Goal: Transaction & Acquisition: Purchase product/service

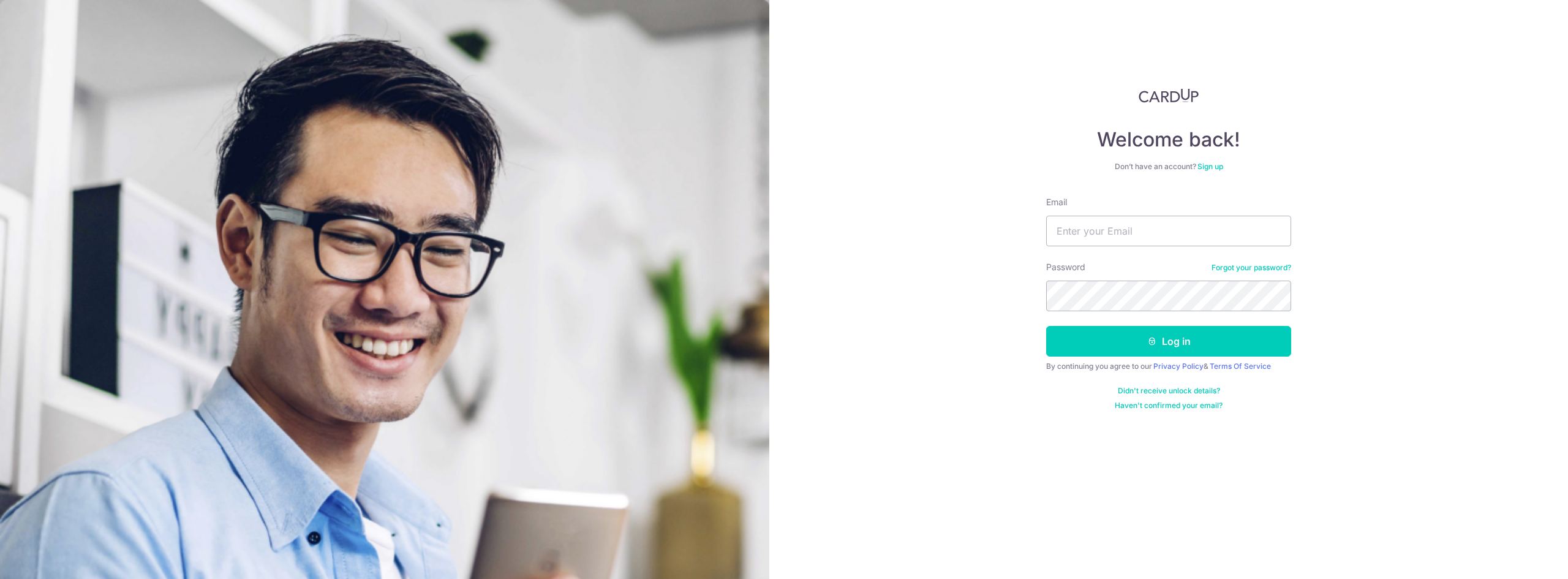
type input "[EMAIL_ADDRESS][DOMAIN_NAME]"
click at [1125, 335] on button "Log in" at bounding box center [1168, 341] width 245 height 31
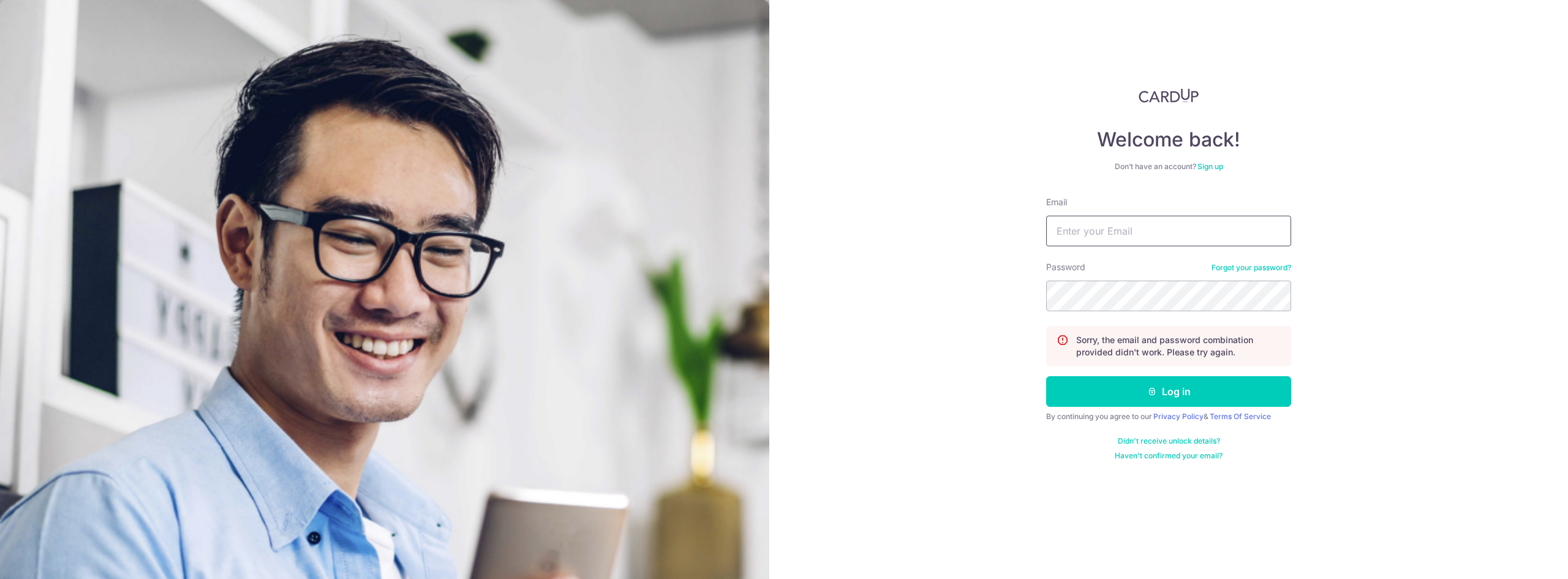
click at [1137, 231] on input "Email" at bounding box center [1168, 231] width 245 height 31
click at [1046, 376] on button "Log in" at bounding box center [1168, 391] width 245 height 31
click at [1159, 232] on input "Email" at bounding box center [1168, 231] width 245 height 31
type input "[EMAIL_ADDRESS][DOMAIN_NAME]"
click at [1046, 376] on button "Log in" at bounding box center [1168, 391] width 245 height 31
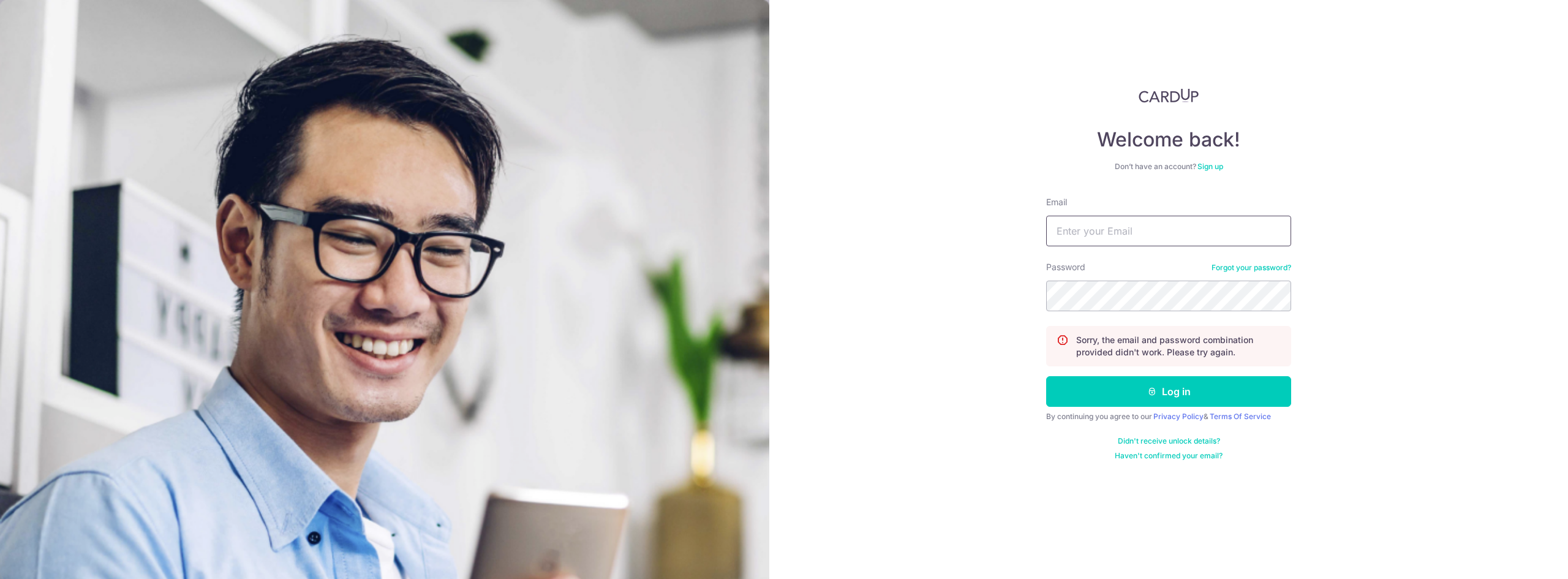
click at [1153, 227] on input "Email" at bounding box center [1168, 231] width 245 height 31
click at [1170, 215] on div "Email" at bounding box center [1168, 221] width 245 height 50
click at [1154, 238] on input "Email" at bounding box center [1168, 231] width 245 height 31
type input "[EMAIL_ADDRESS][DOMAIN_NAME]"
click at [1016, 297] on div "Welcome back! Don’t have an account? Sign up Email darrellcheah@hotmail.com Pas…" at bounding box center [1169, 290] width 798 height 579
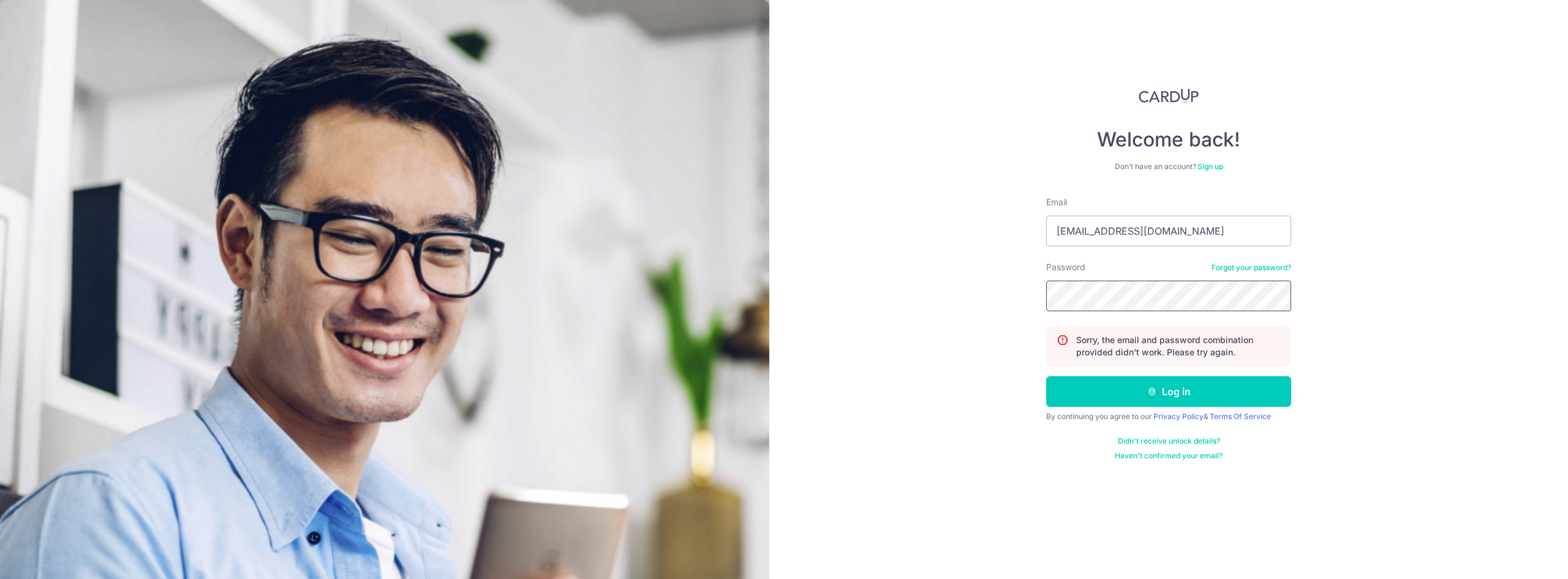
click at [1046, 376] on button "Log in" at bounding box center [1168, 391] width 245 height 31
click at [1126, 237] on input "Email" at bounding box center [1168, 231] width 245 height 31
type input "[EMAIL_ADDRESS][DOMAIN_NAME]"
click at [1046, 376] on button "Log in" at bounding box center [1168, 391] width 245 height 31
click at [1193, 219] on input "Email" at bounding box center [1168, 231] width 245 height 31
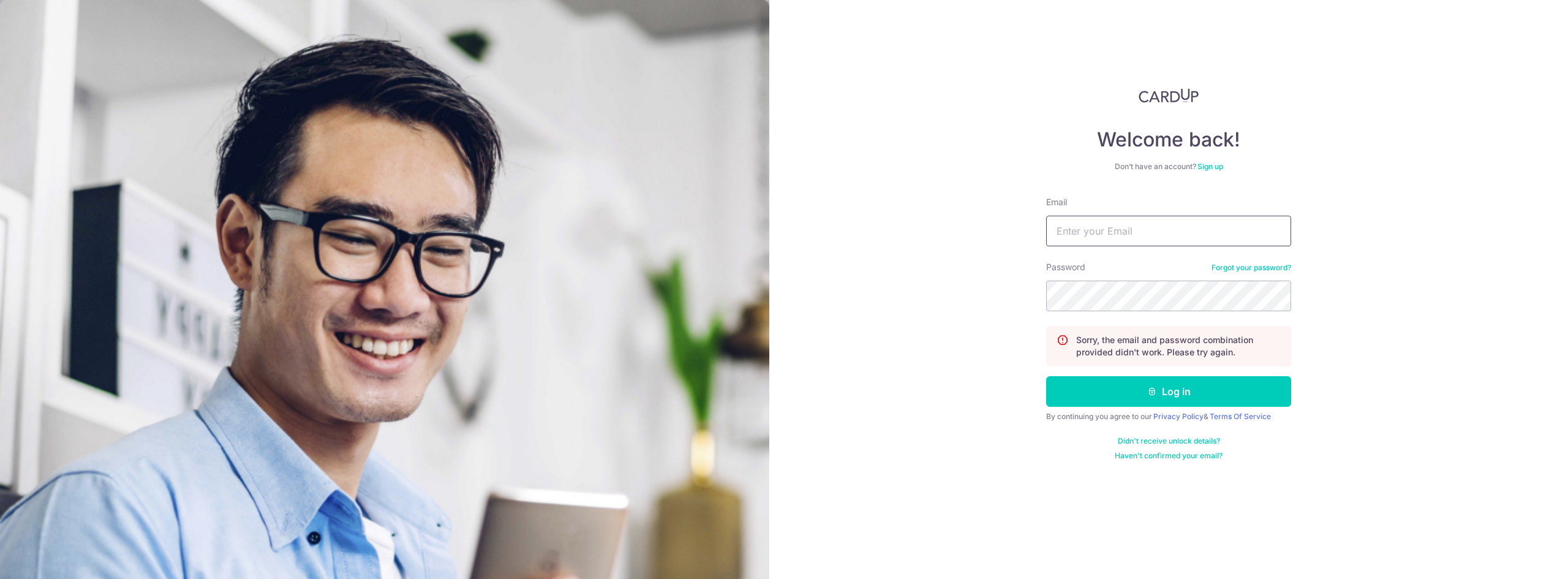
type input "[EMAIL_ADDRESS][DOMAIN_NAME]"
click at [1046, 376] on button "Log in" at bounding box center [1168, 391] width 245 height 31
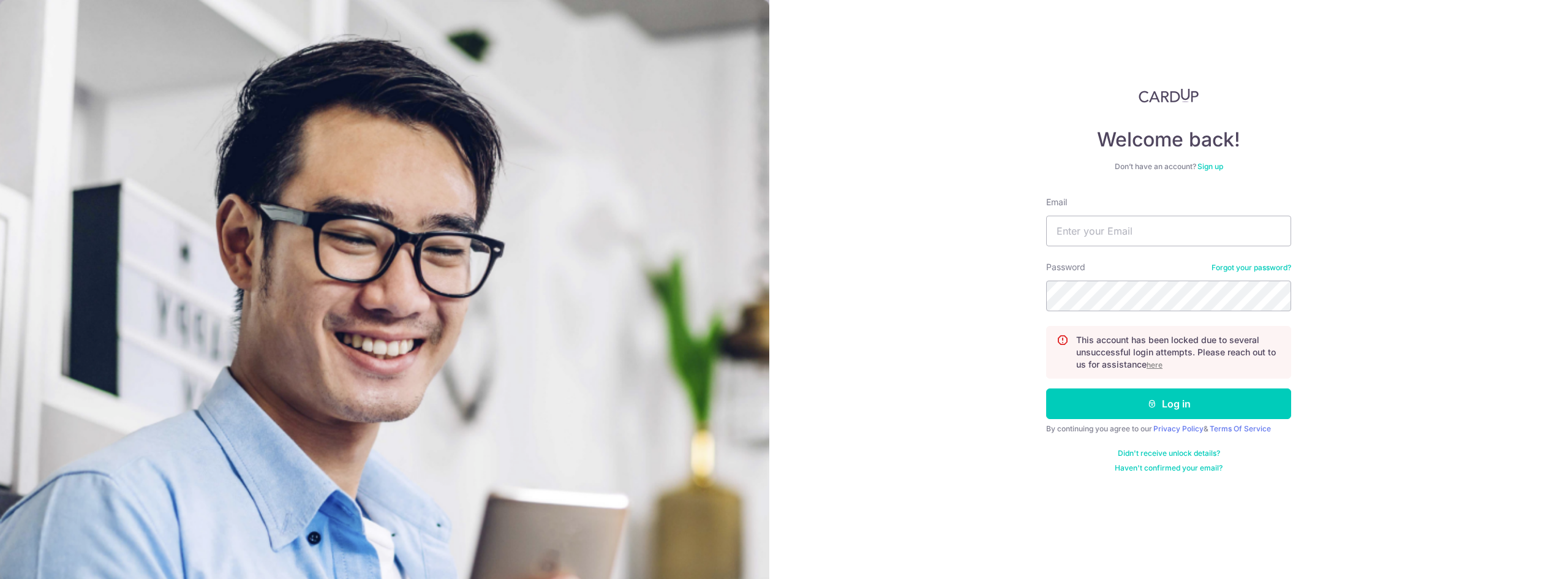
click at [1222, 270] on link "Forgot your password?" at bounding box center [1251, 268] width 80 height 10
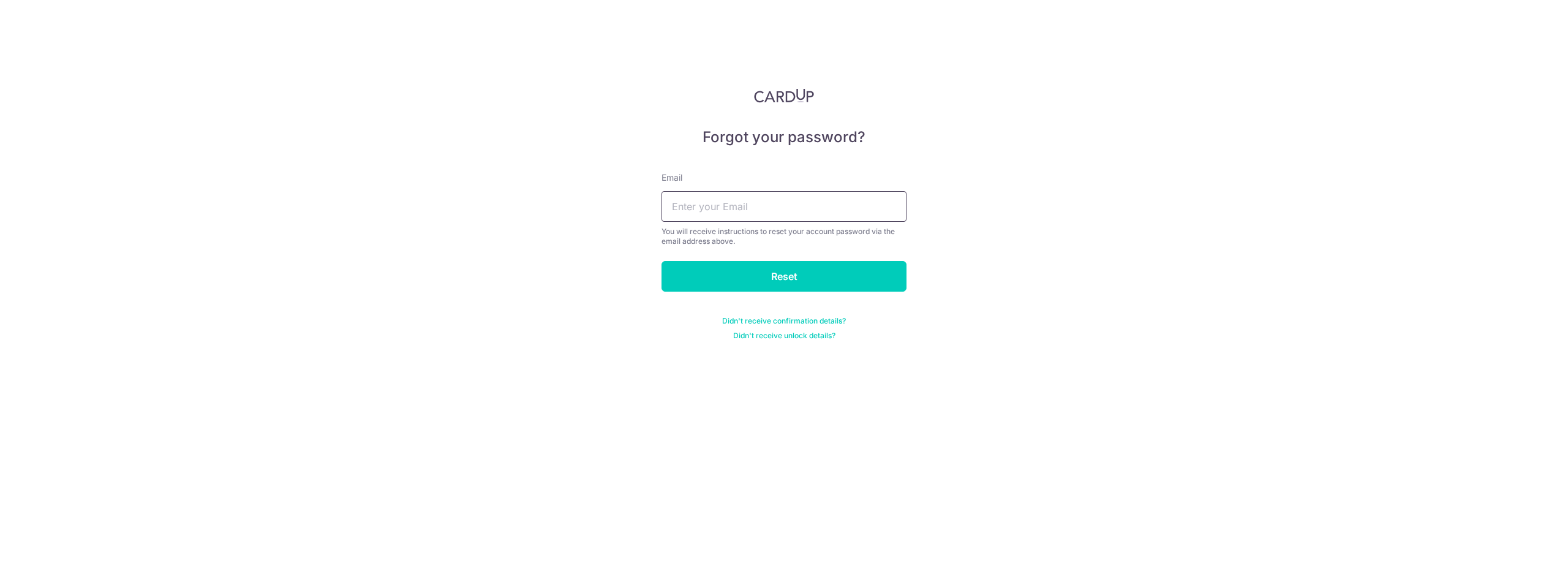
click at [828, 211] on input "text" at bounding box center [783, 206] width 245 height 31
type input "[EMAIL_ADDRESS][DOMAIN_NAME]"
click at [781, 266] on input "Reset" at bounding box center [783, 276] width 245 height 31
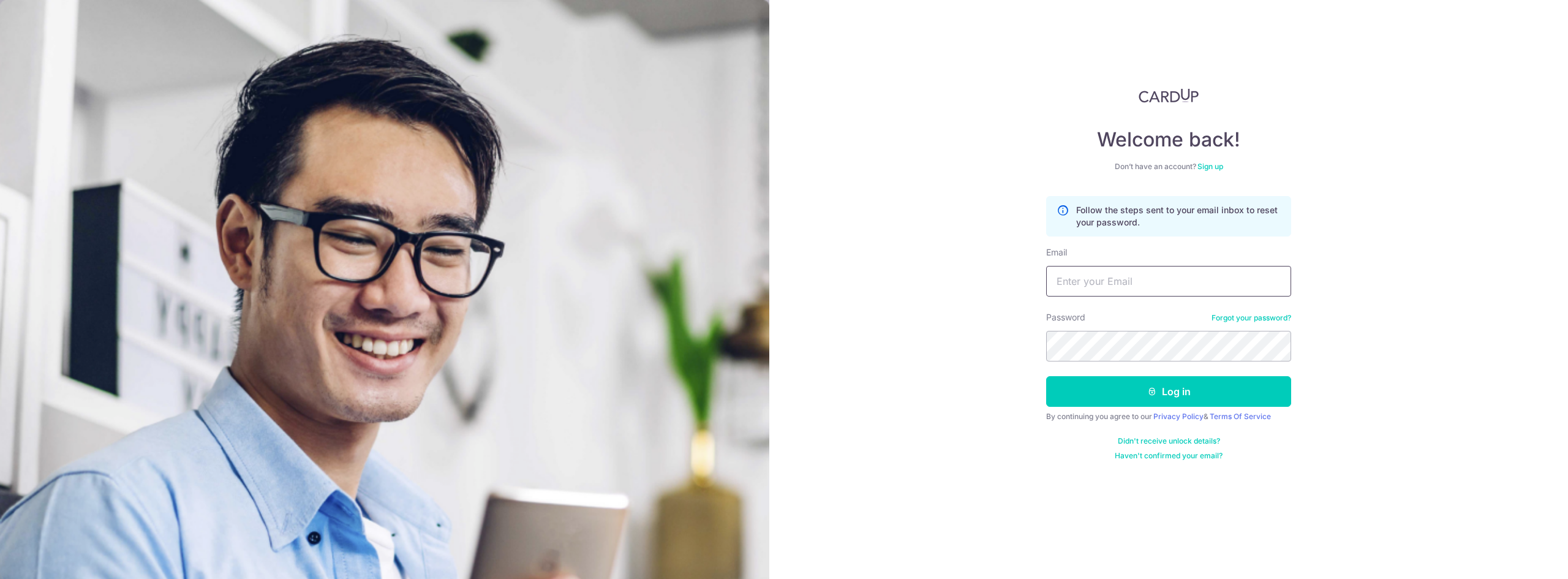
click at [1141, 276] on input "Email" at bounding box center [1168, 281] width 245 height 31
type input "darrellcheah@hotmail.com"
click at [1165, 397] on button "Log in" at bounding box center [1168, 391] width 245 height 31
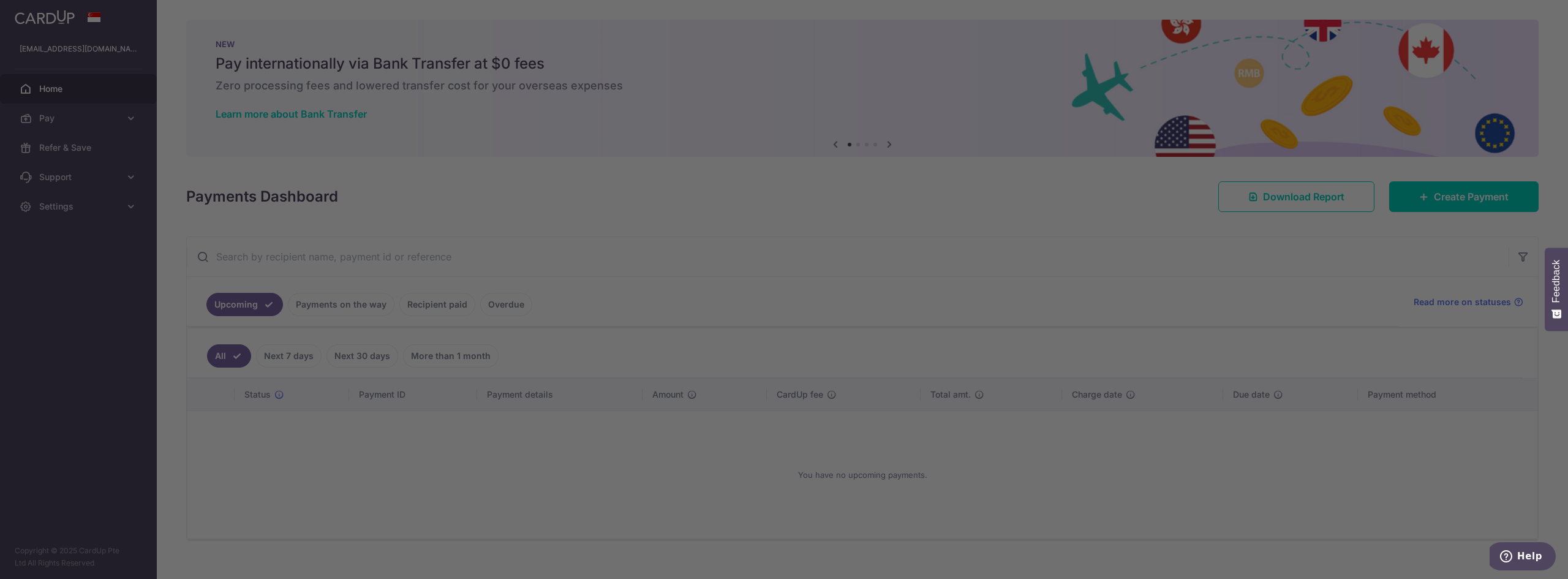
click at [91, 317] on div at bounding box center [792, 292] width 1584 height 584
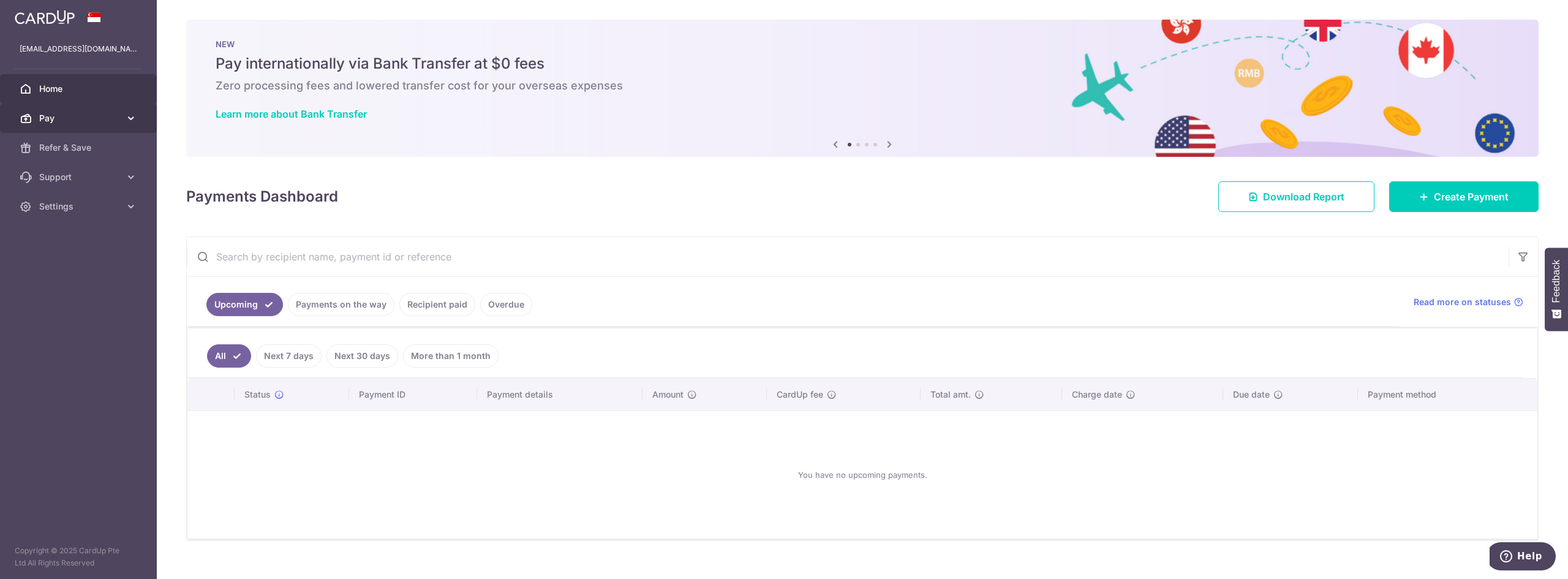
click at [61, 117] on span "Pay" at bounding box center [80, 118] width 81 height 12
click at [70, 152] on span "Payments" at bounding box center [80, 147] width 81 height 12
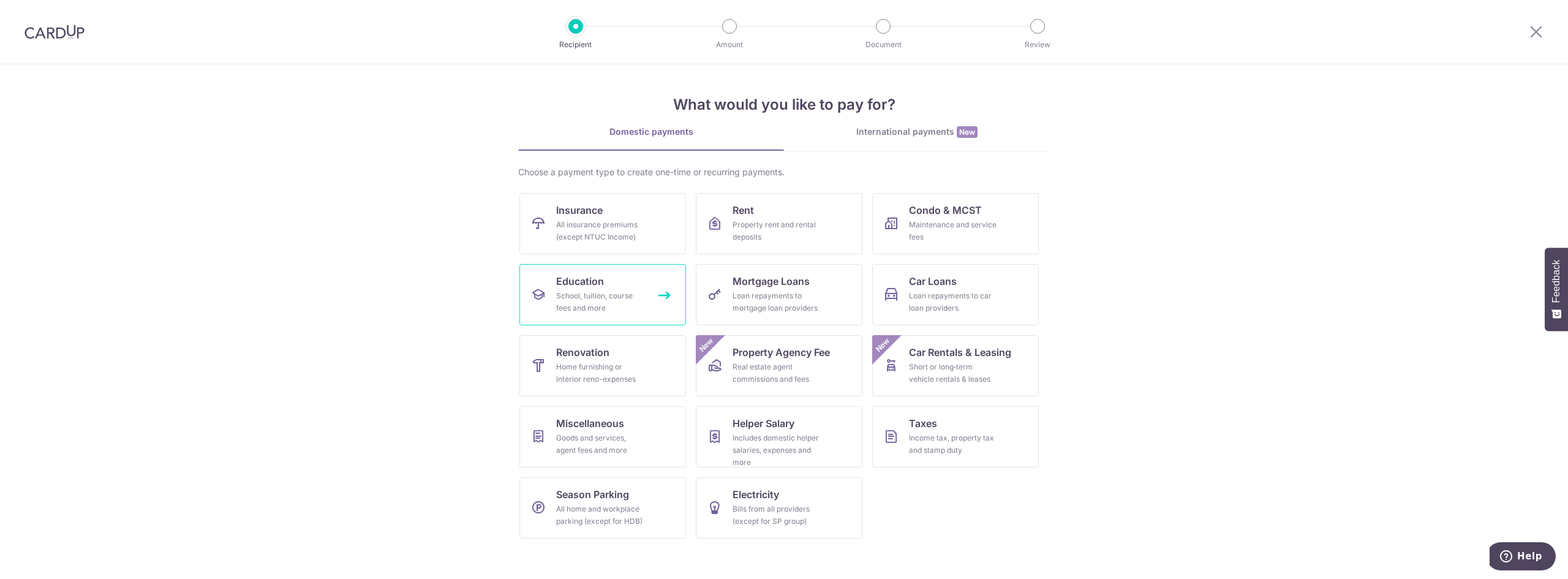
click at [602, 294] on div "School, tuition, course fees and more" at bounding box center [600, 302] width 88 height 25
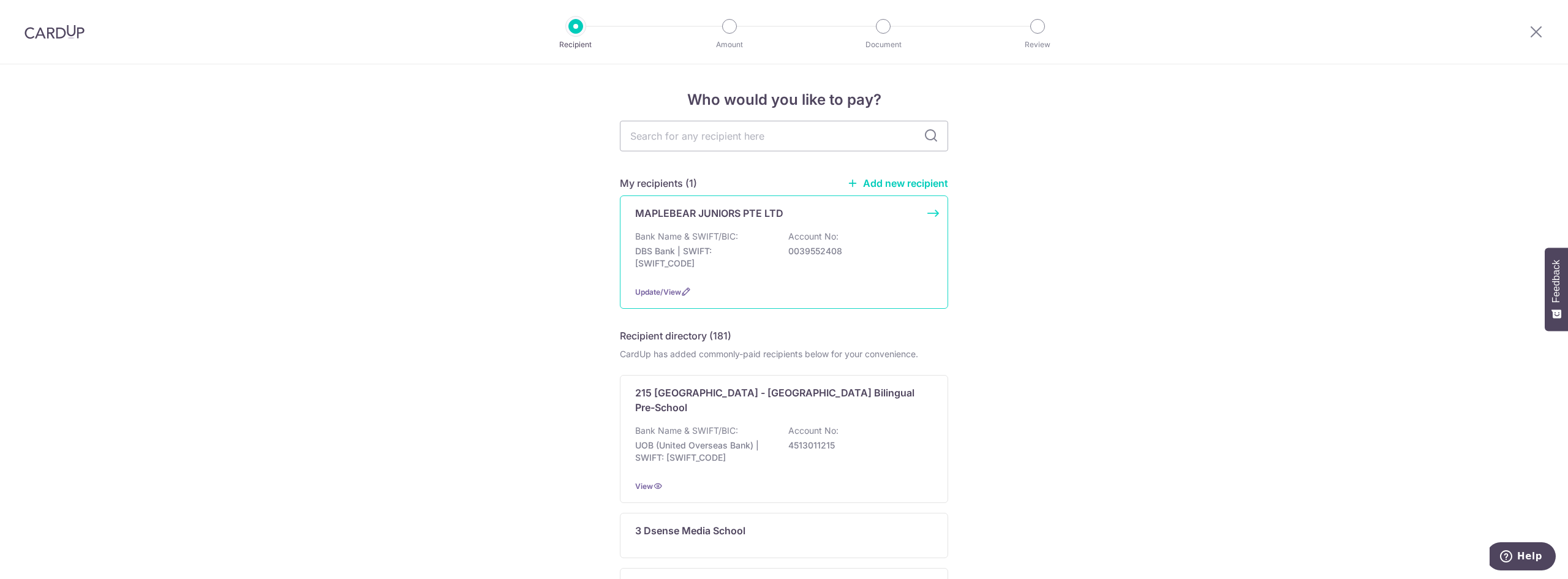
click at [777, 258] on div "Bank Name & SWIFT/BIC: DBS Bank | SWIFT: [SWIFT_CODE] Account No: 0039552408" at bounding box center [784, 253] width 298 height 45
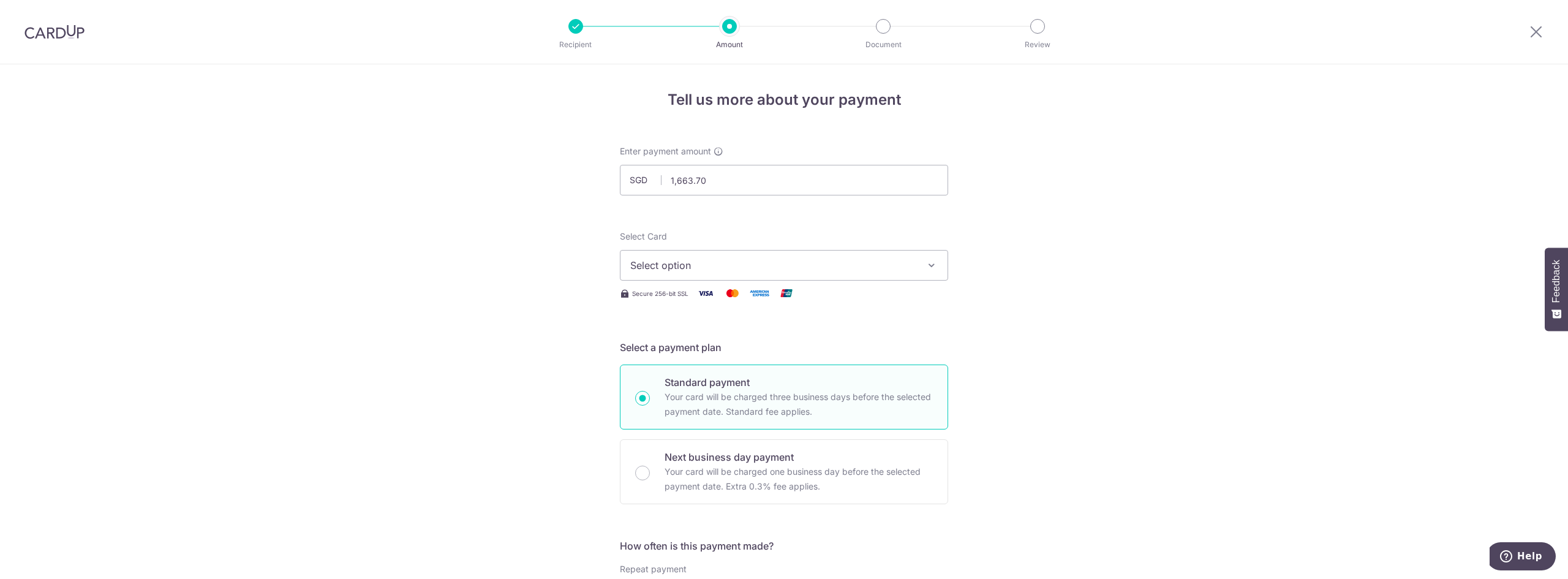
type input "1,663.70"
click at [824, 271] on span "Select option" at bounding box center [773, 265] width 285 height 14
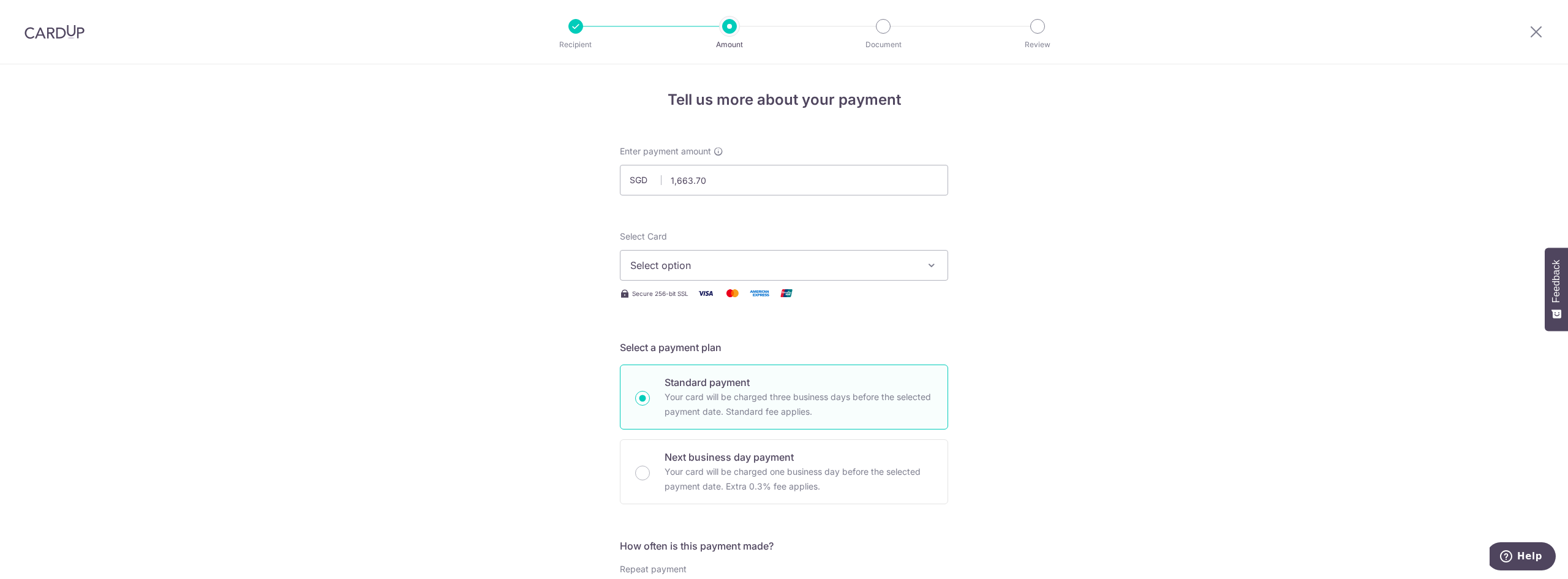
click at [787, 267] on span "Select option" at bounding box center [773, 265] width 285 height 14
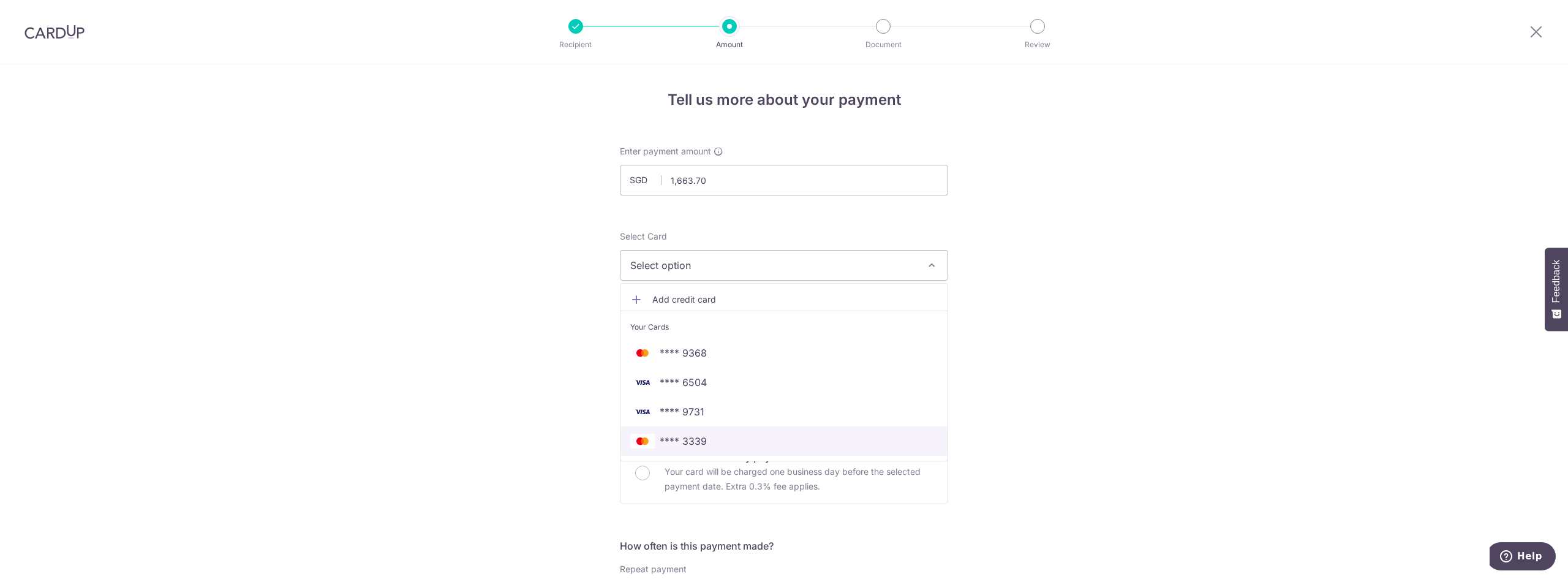
click at [691, 446] on span "**** 3339" at bounding box center [683, 440] width 47 height 14
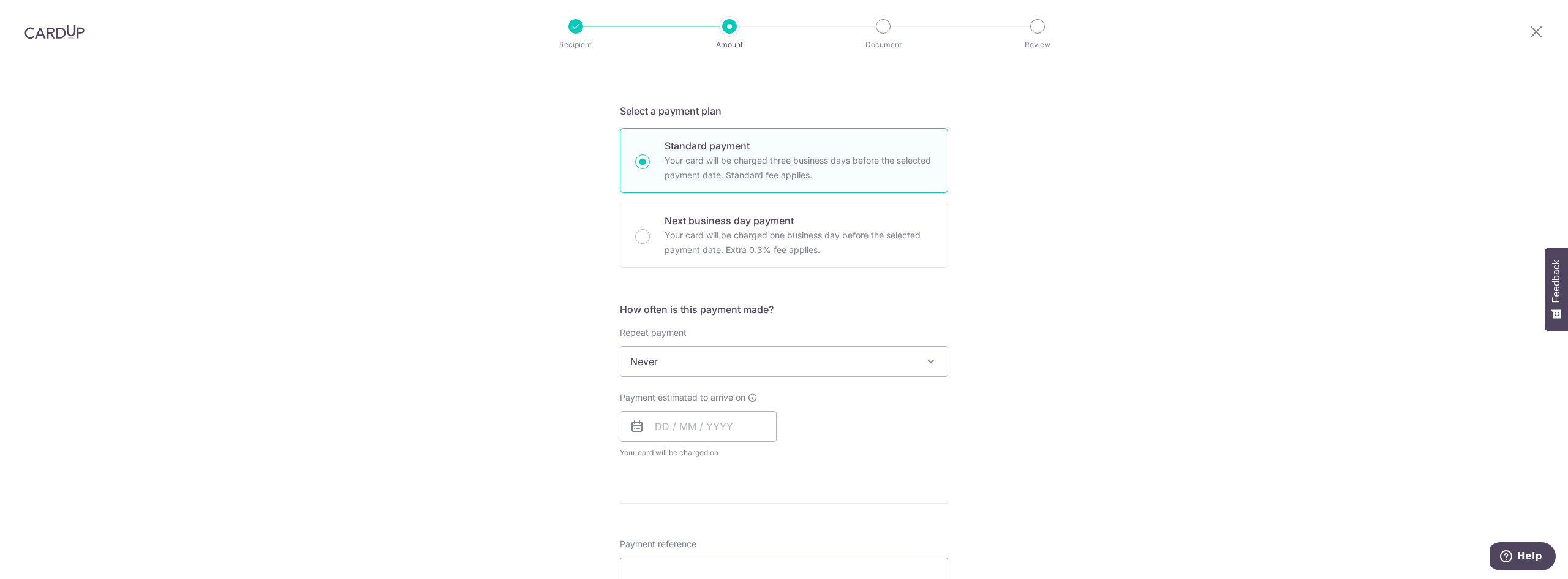
scroll to position [306, 0]
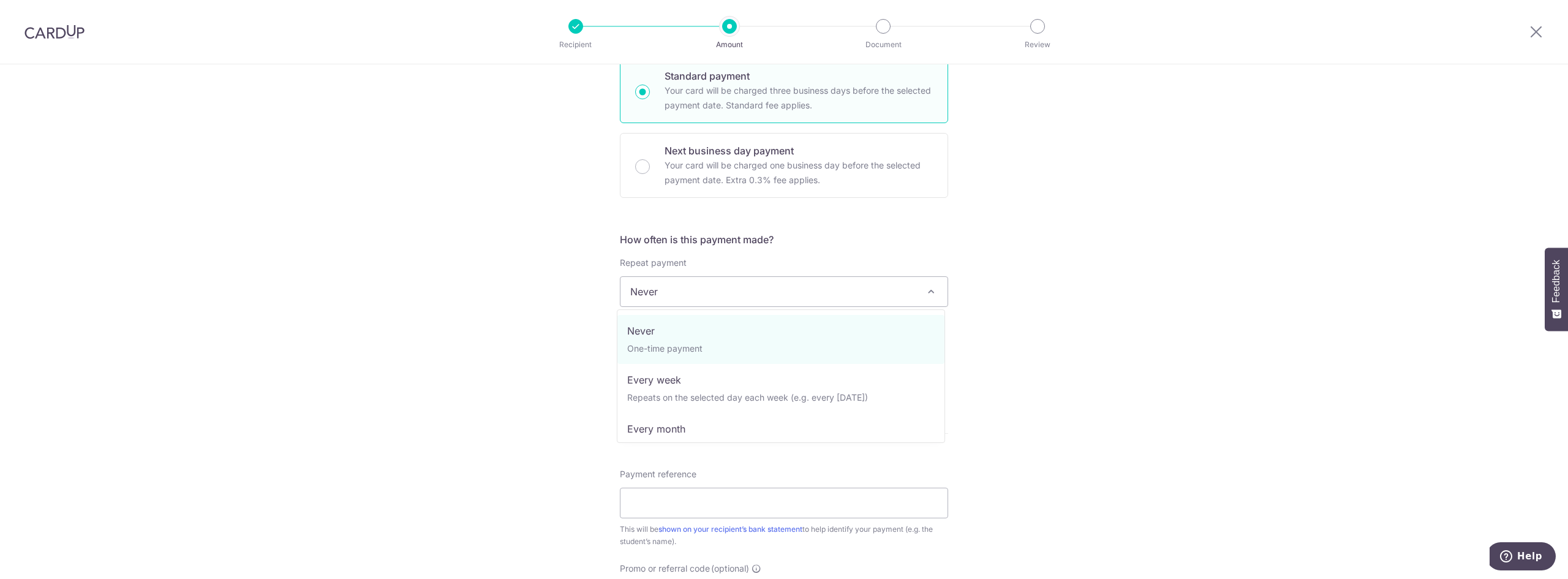
click at [816, 295] on span "Never" at bounding box center [784, 292] width 327 height 29
select select "3"
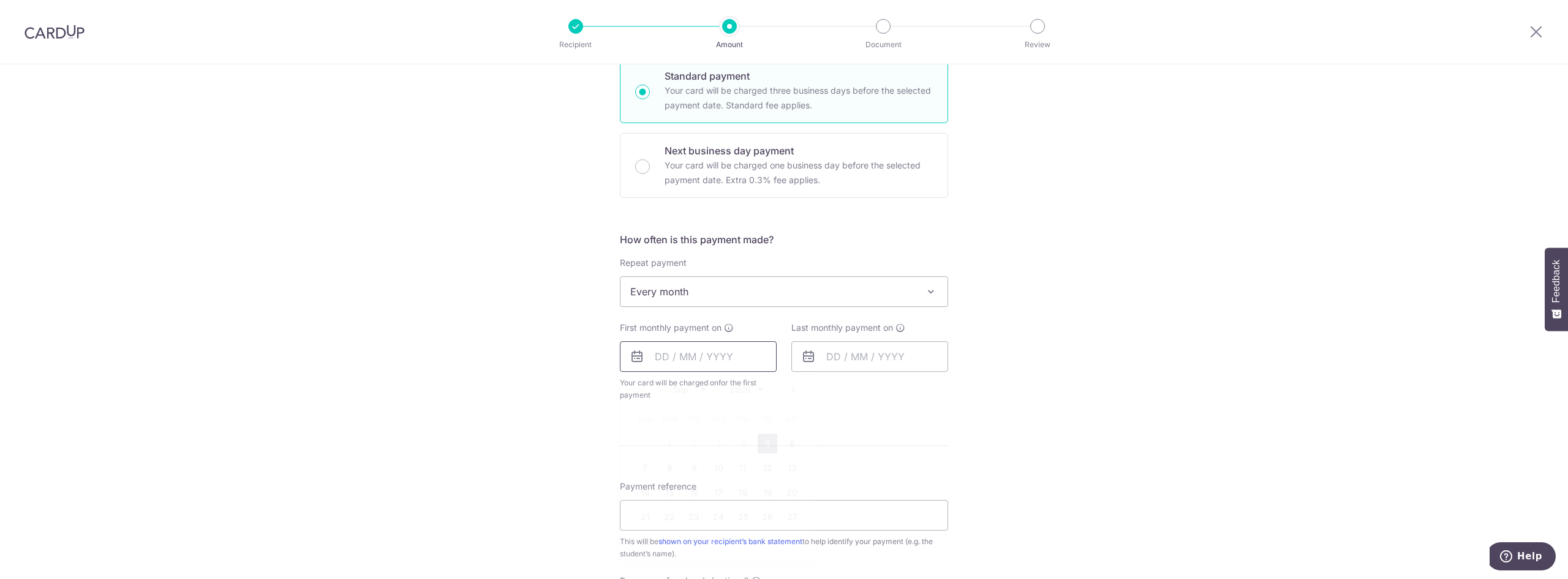
click at [686, 362] on input "text" at bounding box center [698, 356] width 157 height 31
click at [762, 444] on link "5" at bounding box center [768, 443] width 20 height 20
type input "[DATE]"
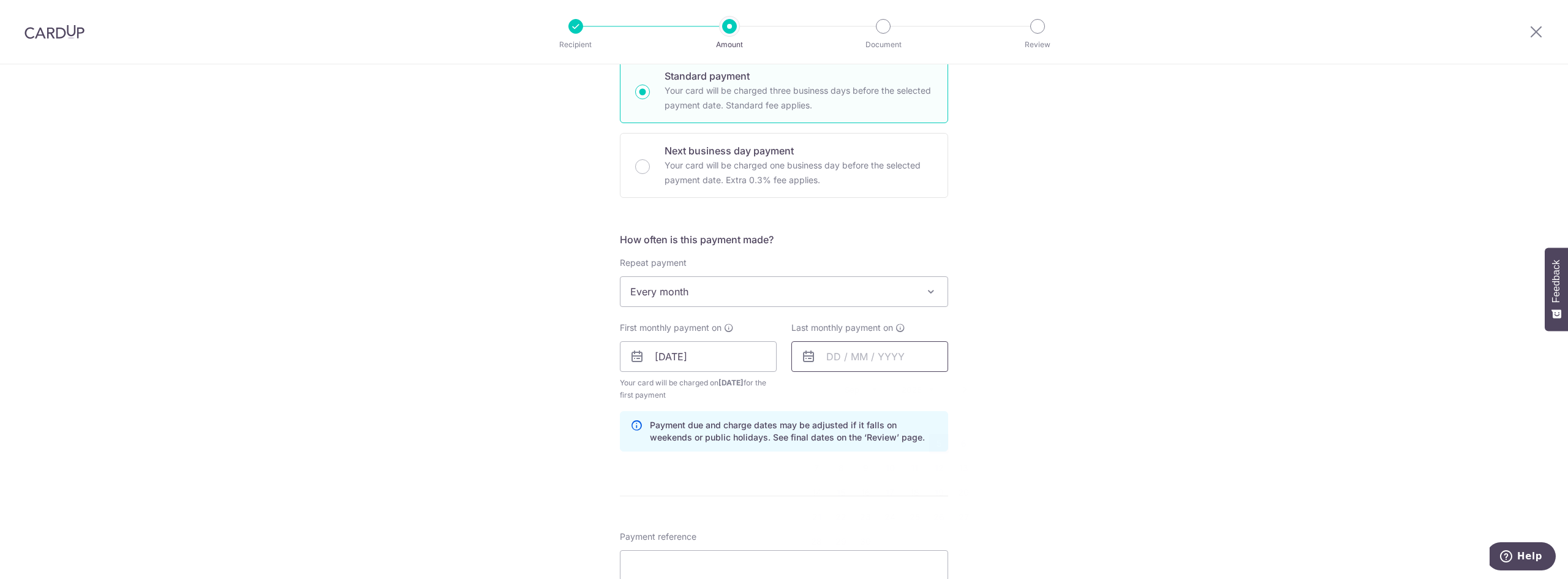
click at [846, 368] on input "text" at bounding box center [870, 356] width 157 height 31
click at [867, 390] on select "Sep Oct Nov Dec" at bounding box center [860, 390] width 32 height 10
click at [842, 467] on link "6" at bounding box center [841, 468] width 20 height 20
click at [1058, 369] on div "Tell us more about your payment Enter payment amount SGD 1,663.70 1663.70 Selec…" at bounding box center [784, 343] width 1568 height 1170
click at [871, 364] on input "06/10/2025" at bounding box center [870, 356] width 157 height 31
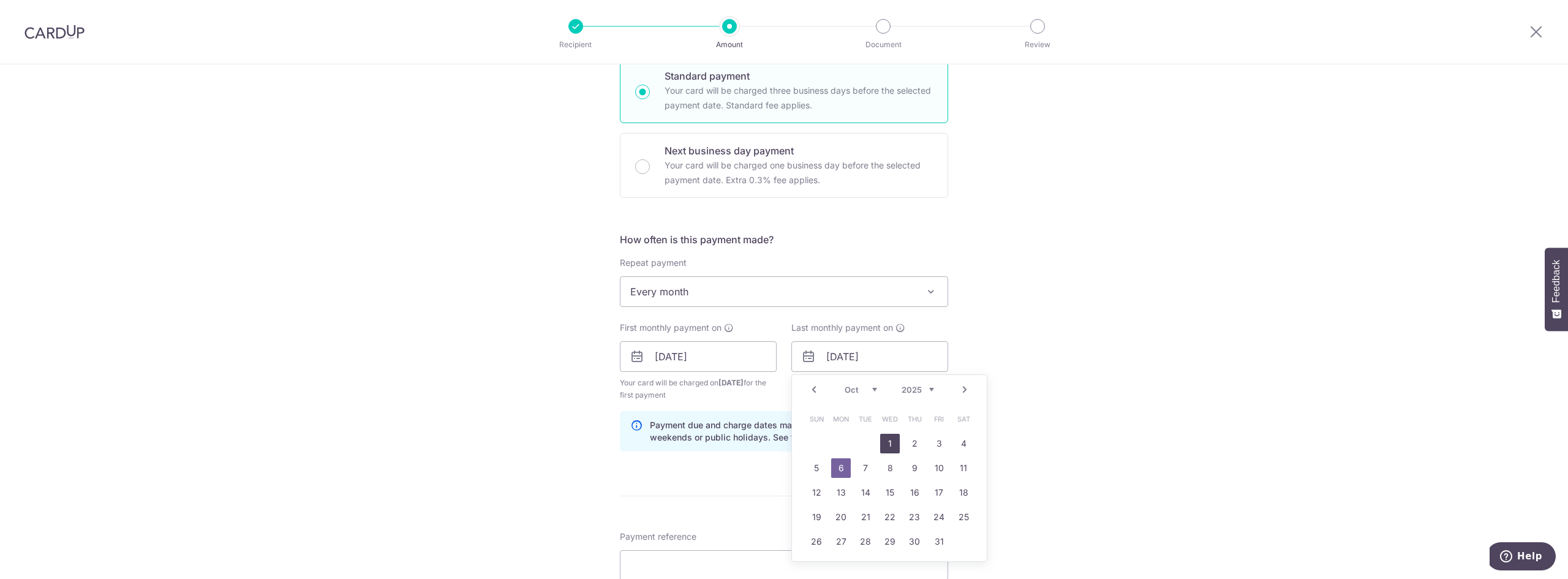
click at [888, 444] on link "1" at bounding box center [890, 443] width 20 height 20
type input "01/10/2025"
click at [1137, 379] on div "Tell us more about your payment Enter payment amount SGD 1,663.70 1663.70 Selec…" at bounding box center [784, 343] width 1568 height 1170
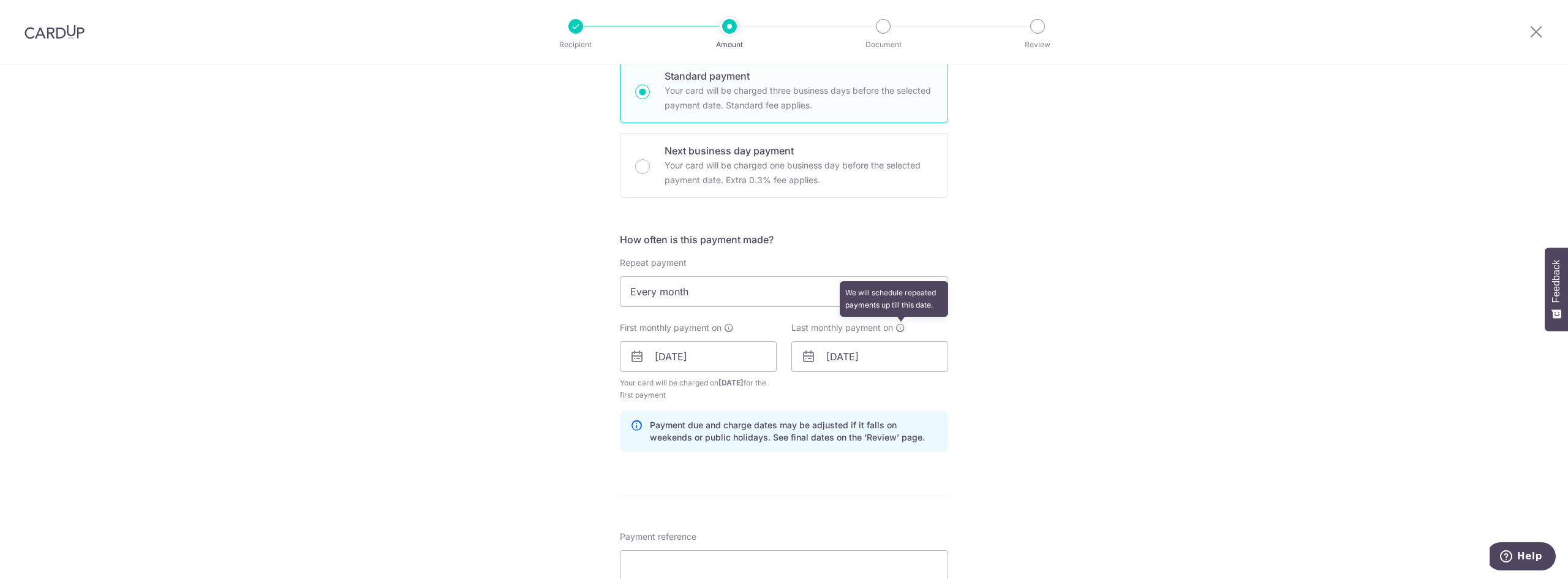
click at [899, 329] on icon at bounding box center [901, 328] width 10 height 10
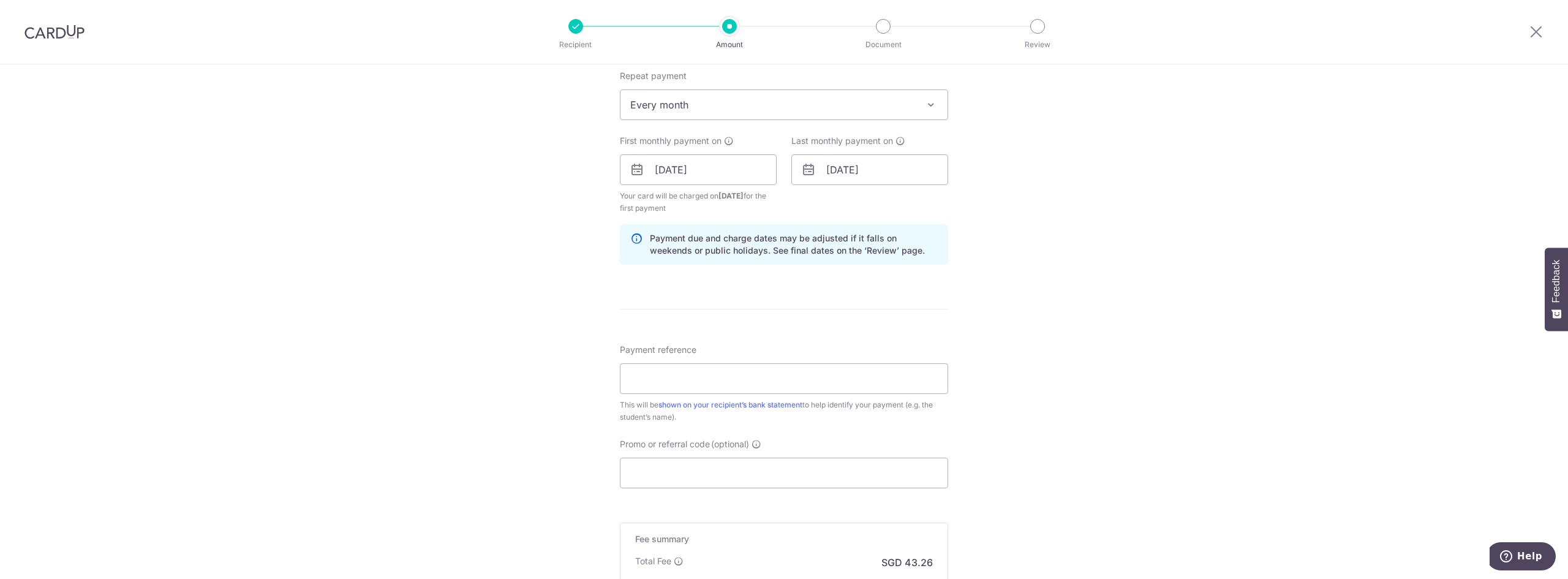
scroll to position [613, 0]
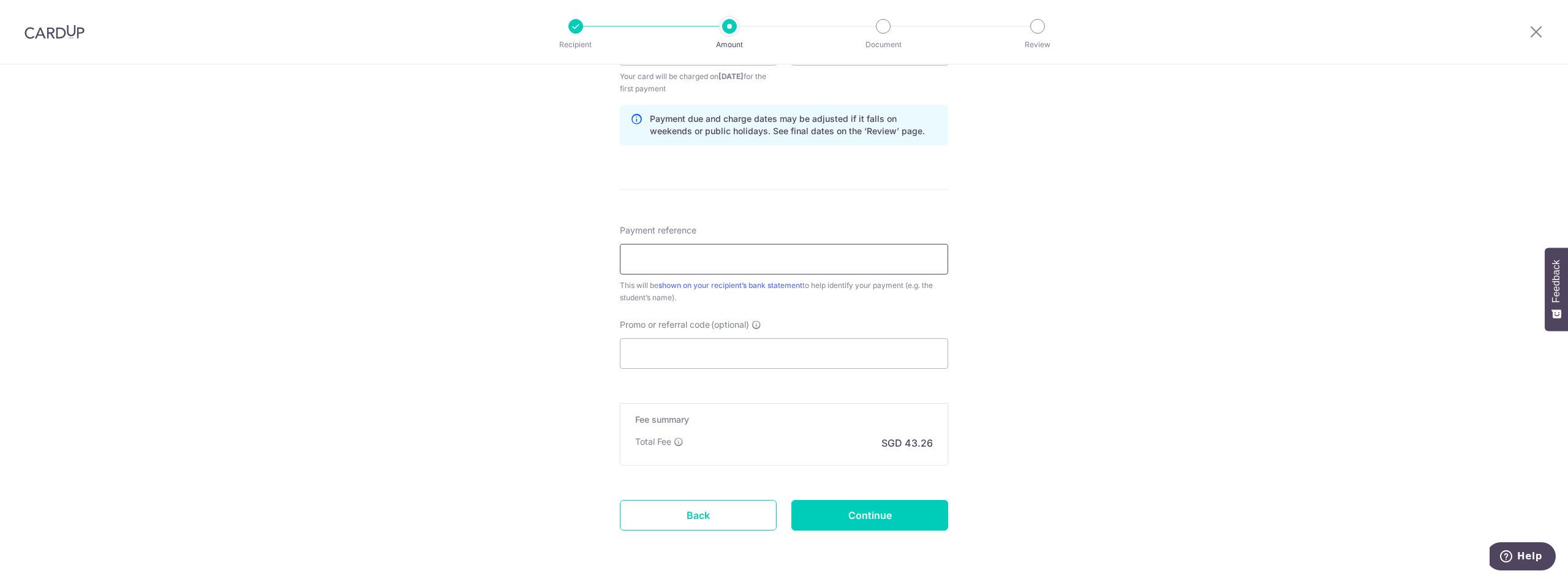
click at [794, 265] on input "Payment reference" at bounding box center [784, 259] width 329 height 31
type input "Luke Cheah Yu Hao"
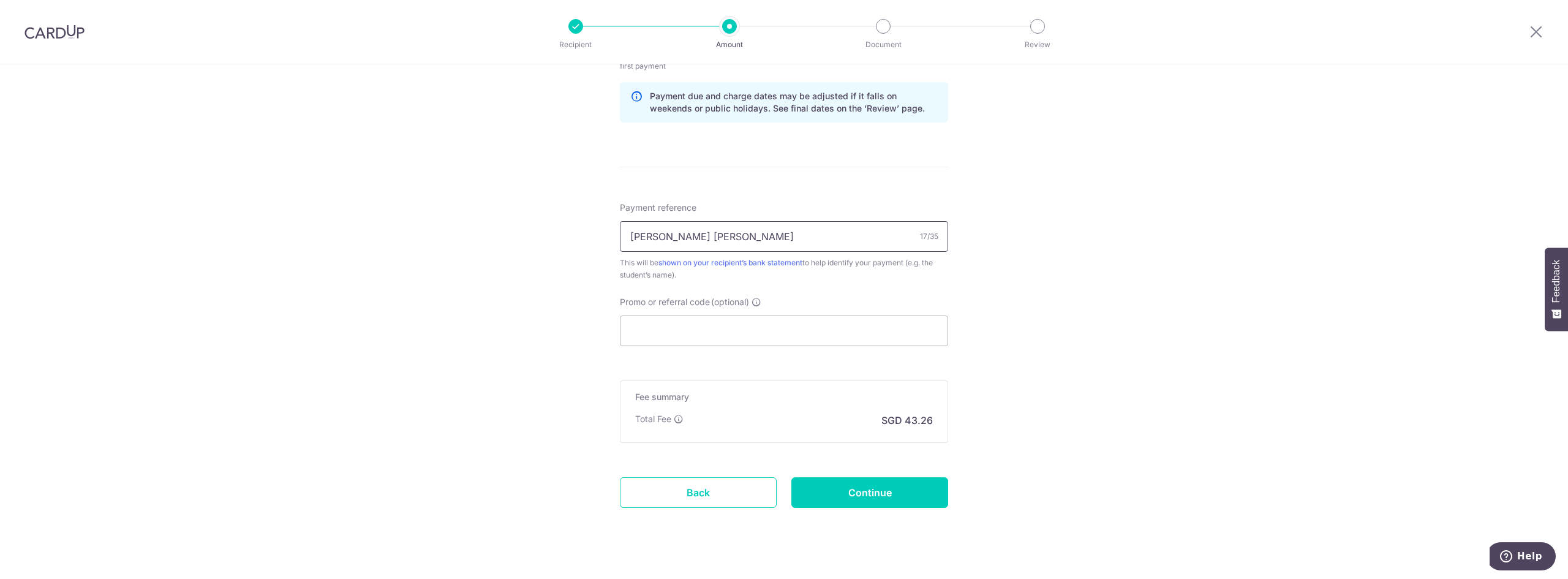
scroll to position [656, 0]
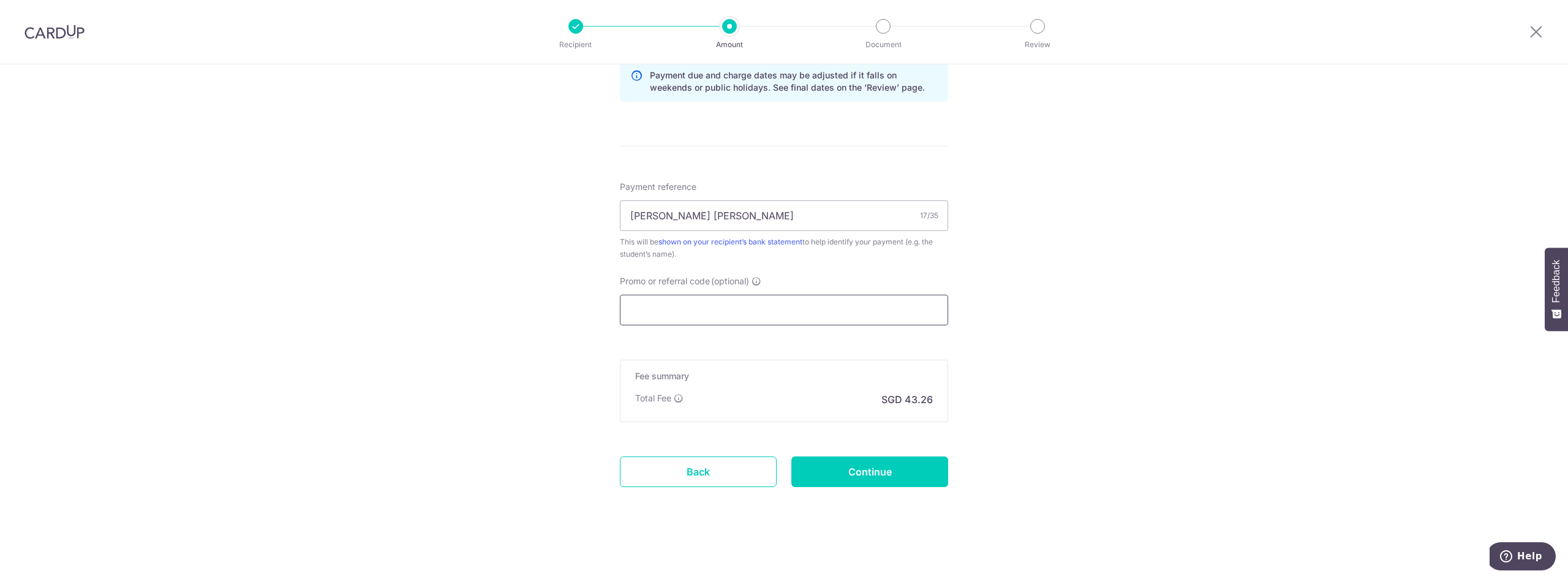
click at [747, 313] on input "Promo or referral code (optional)" at bounding box center [784, 310] width 329 height 31
paste input "REC185"
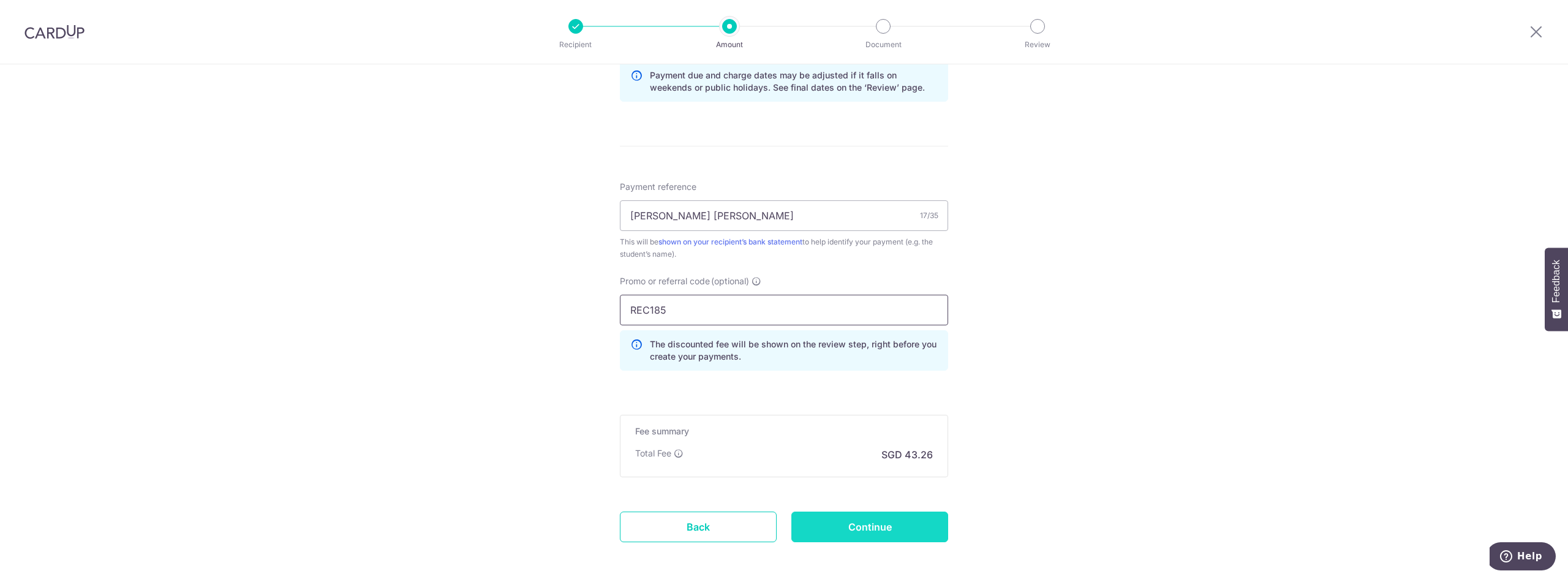
type input "REC185"
click at [877, 530] on input "Continue" at bounding box center [870, 527] width 157 height 31
type input "Create Schedule"
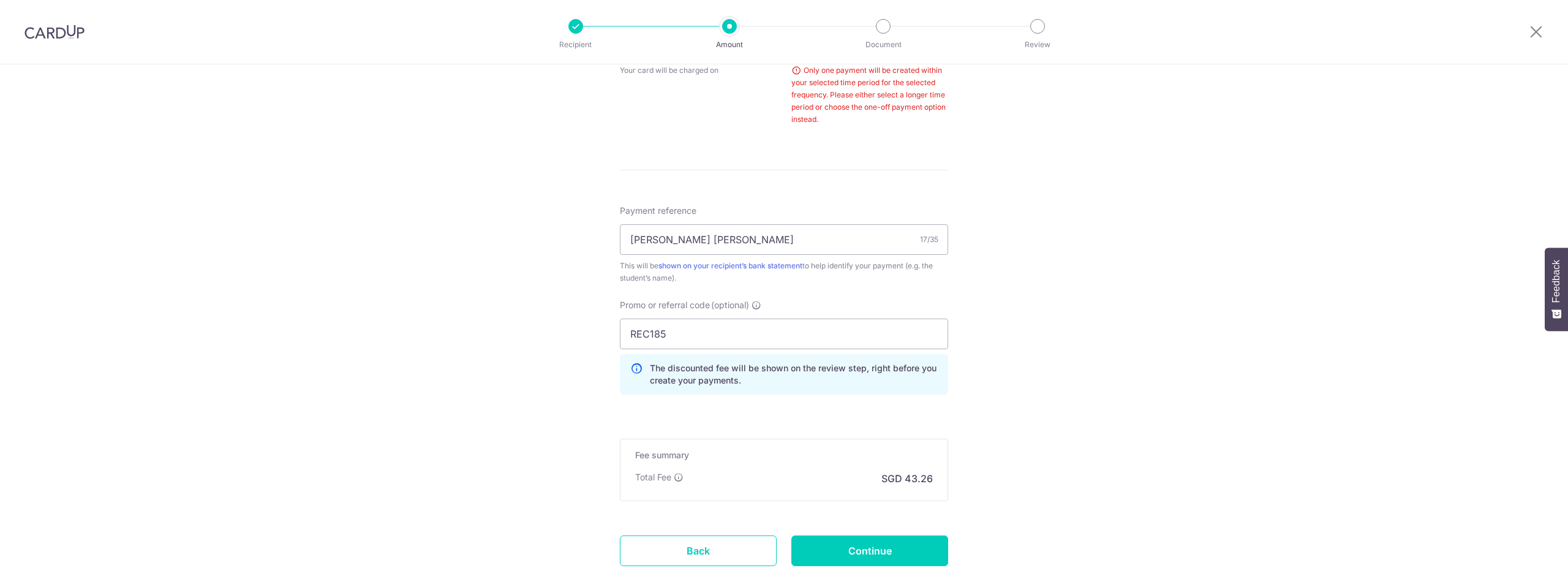
scroll to position [374, 0]
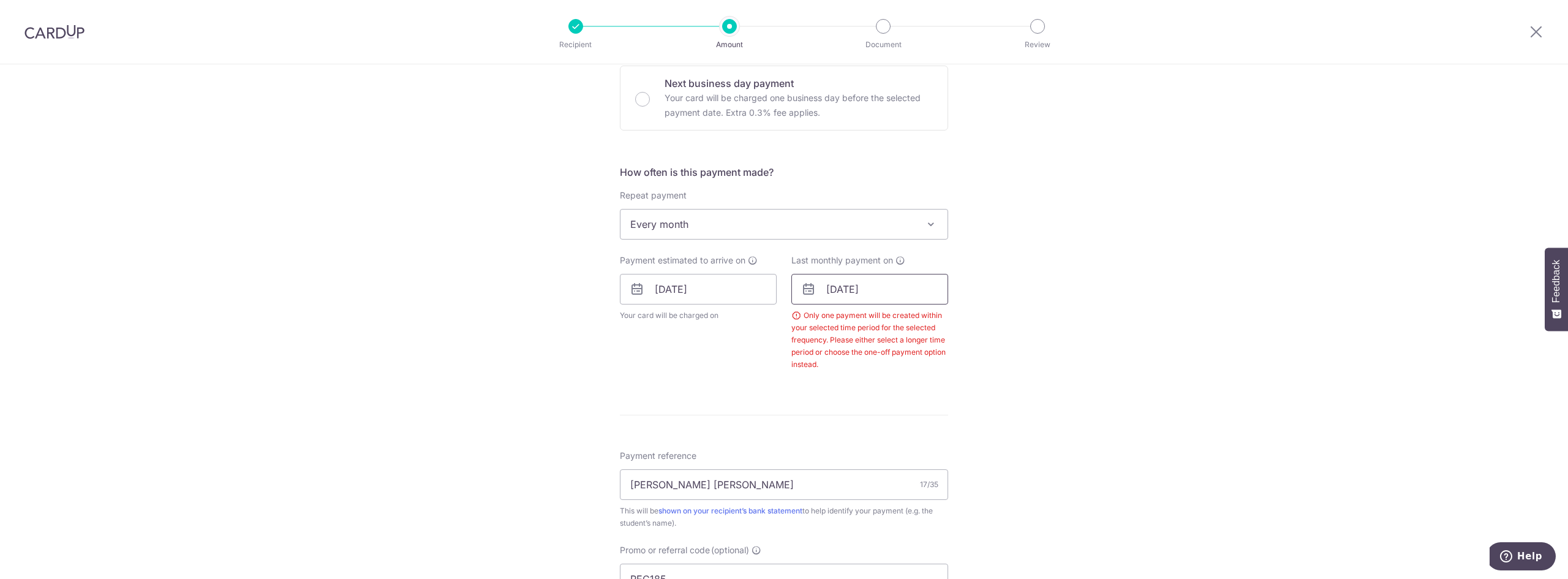
click at [857, 293] on input "01/10/2025" at bounding box center [870, 289] width 157 height 31
click at [1112, 293] on div "Tell us more about your payment Enter payment amount SGD 1,663.70 1663.70 Selec…" at bounding box center [784, 296] width 1568 height 1212
click at [843, 291] on input "01/10/2025" at bounding box center [870, 289] width 157 height 31
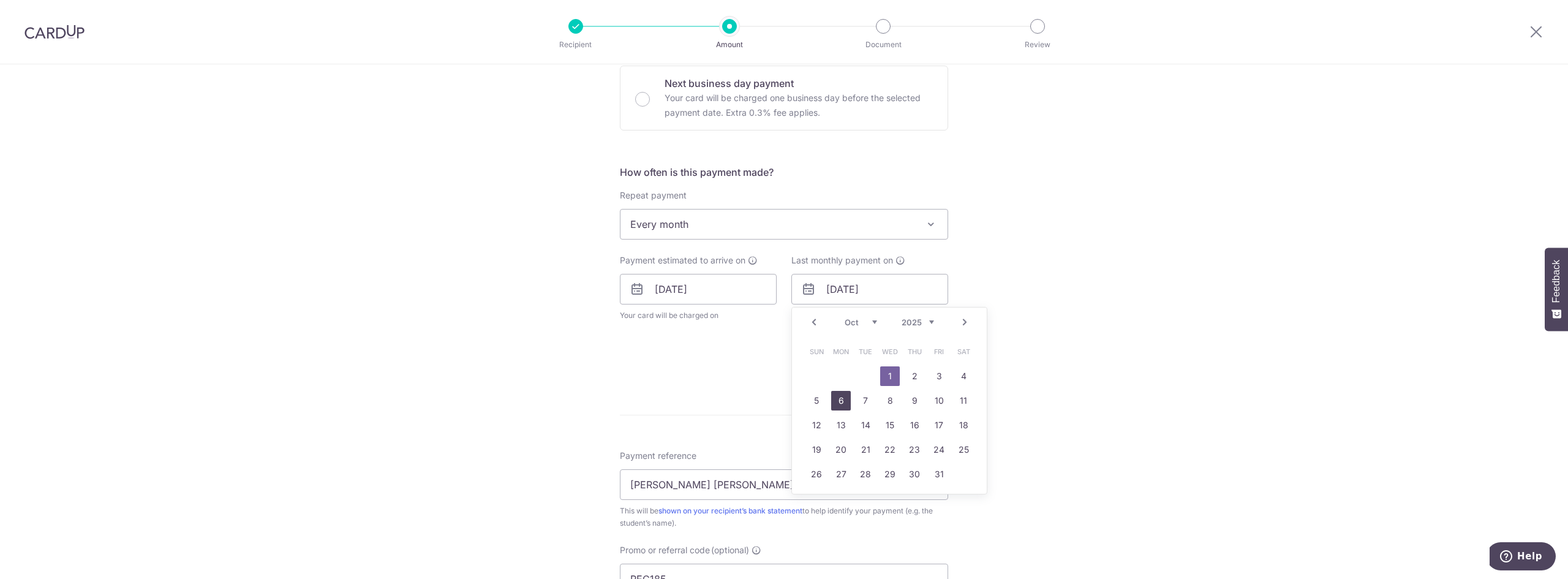
click at [834, 403] on link "6" at bounding box center [841, 401] width 20 height 20
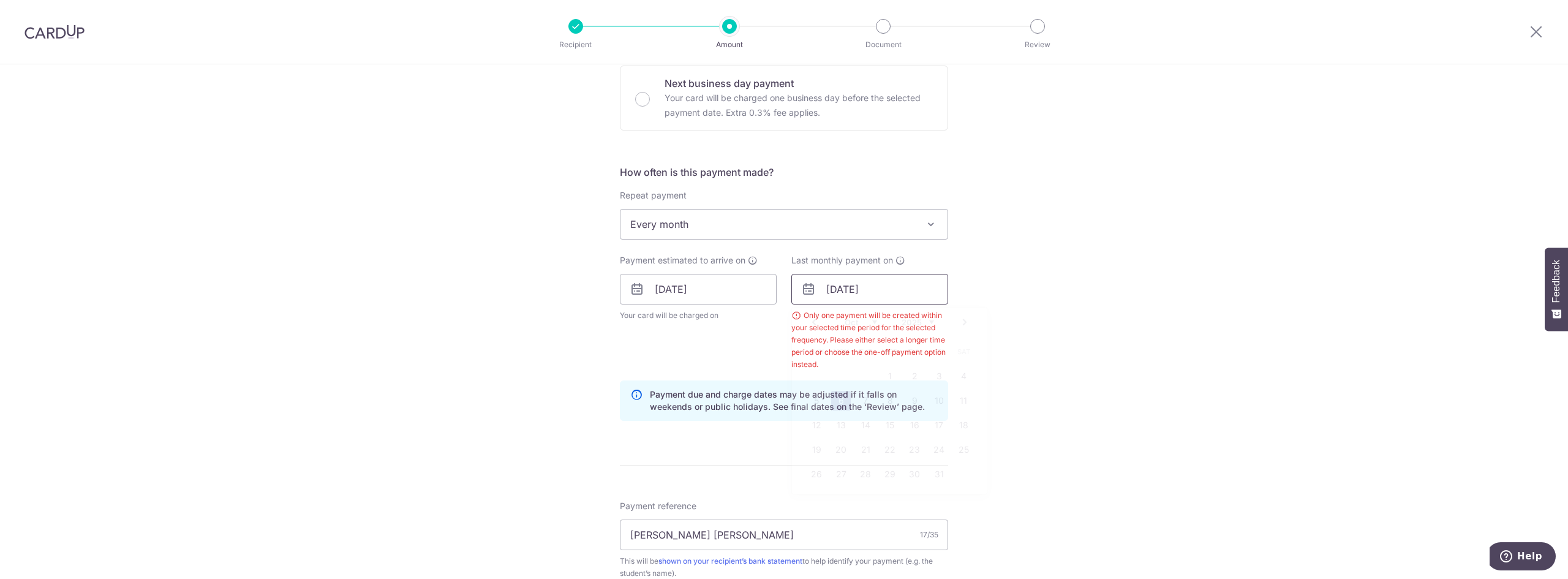
click at [867, 295] on input "06/10/2025" at bounding box center [870, 289] width 157 height 31
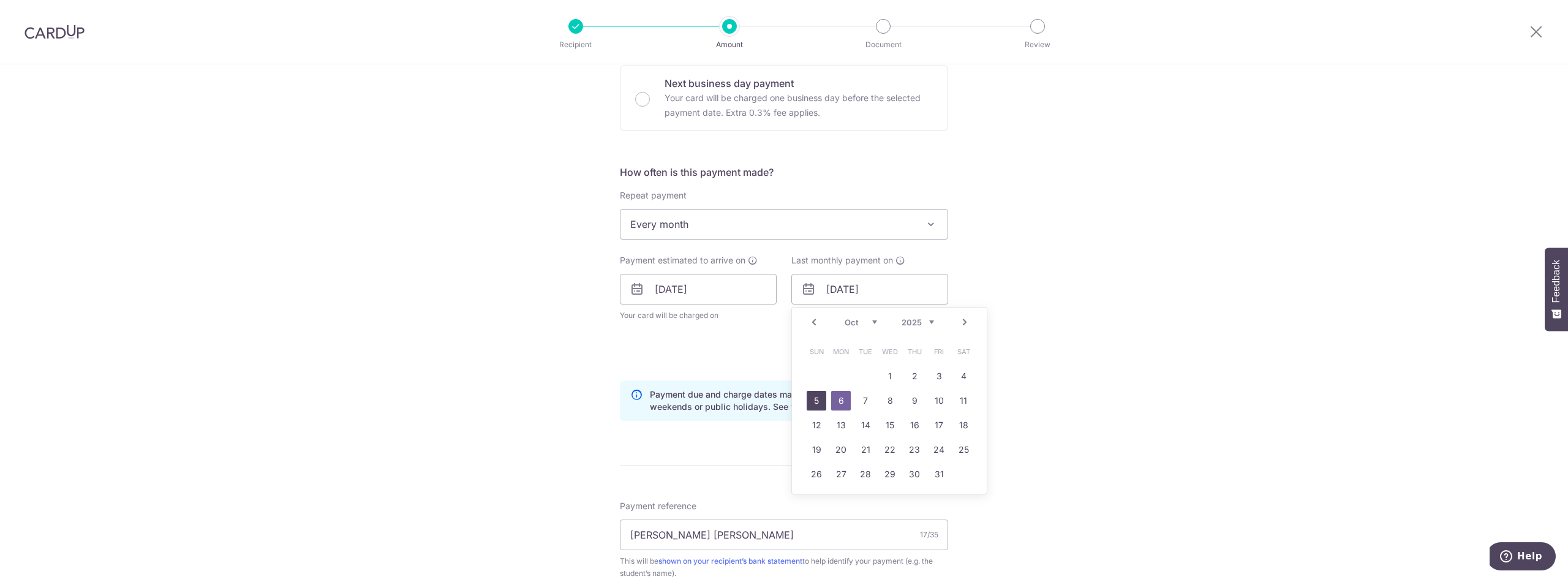
click at [813, 398] on link "5" at bounding box center [816, 401] width 20 height 20
type input "05/10/2025"
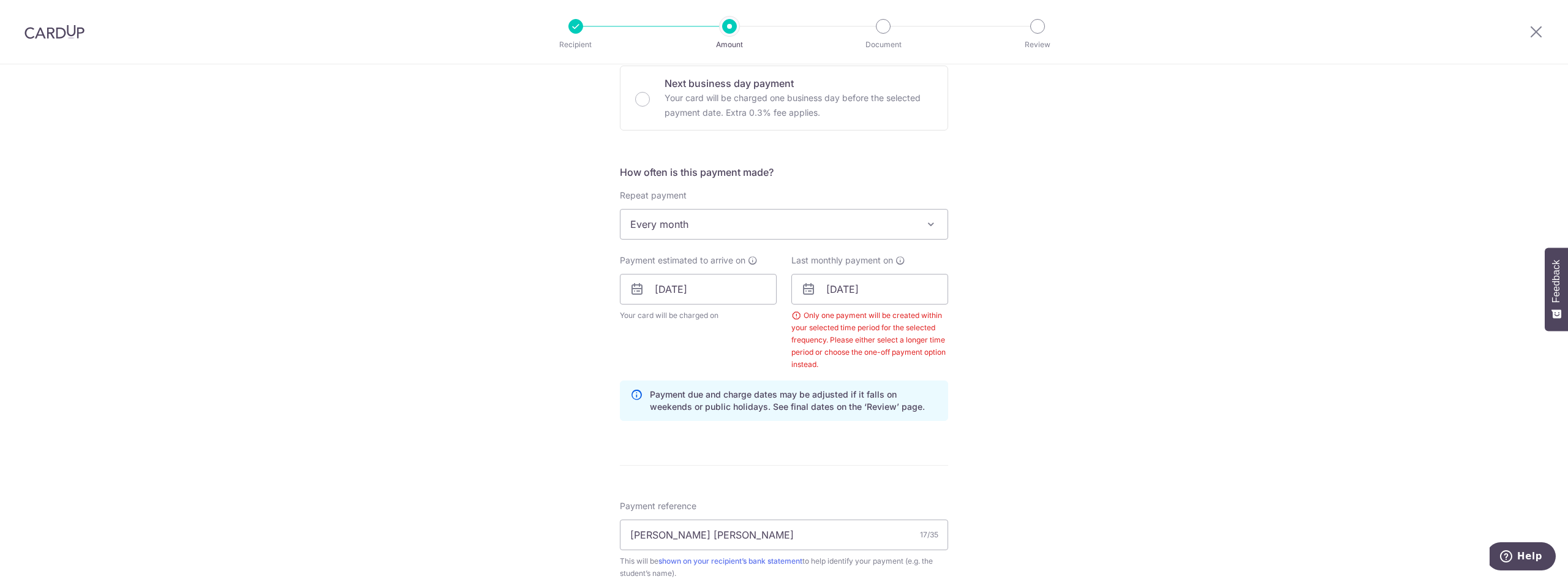
click at [1161, 371] on div "Tell us more about your payment Enter payment amount SGD 1,663.70 1663.70 Selec…" at bounding box center [784, 322] width 1568 height 1262
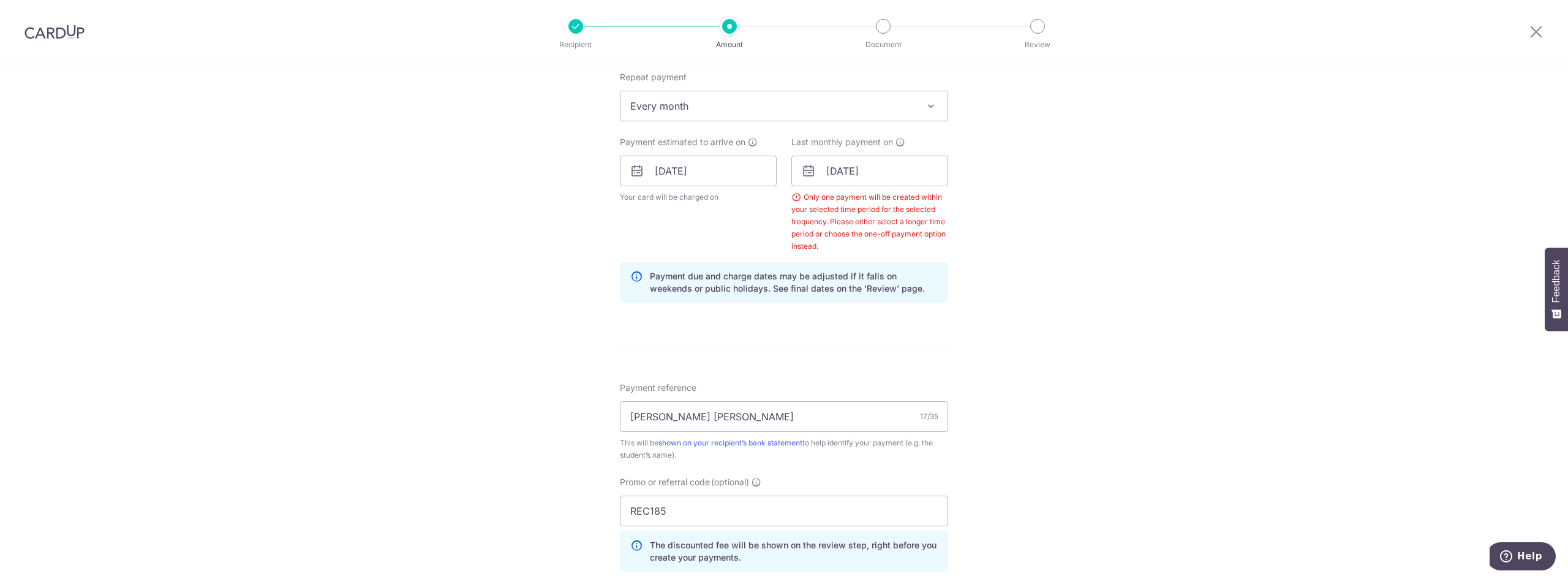
scroll to position [680, 0]
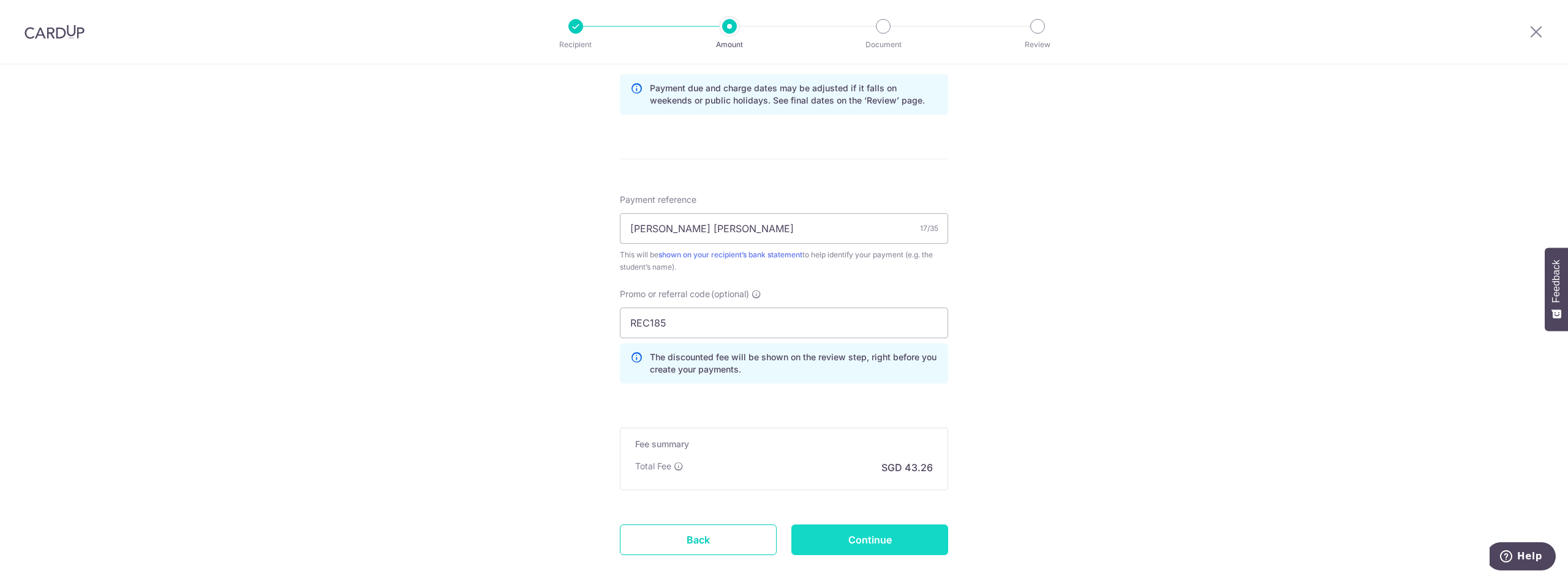
click at [896, 538] on input "Continue" at bounding box center [870, 539] width 157 height 31
type input "Create Schedule"
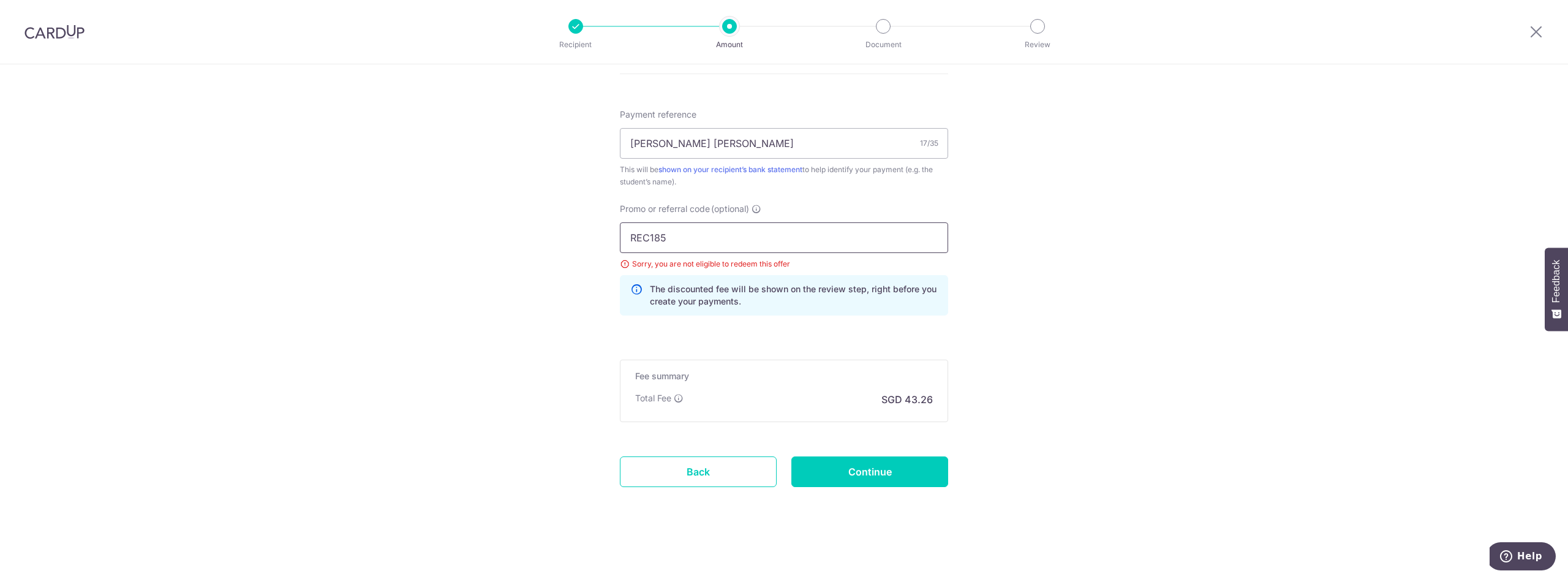
drag, startPoint x: 567, startPoint y: 251, endPoint x: 503, endPoint y: 252, distance: 64.0
paste input "OFF22"
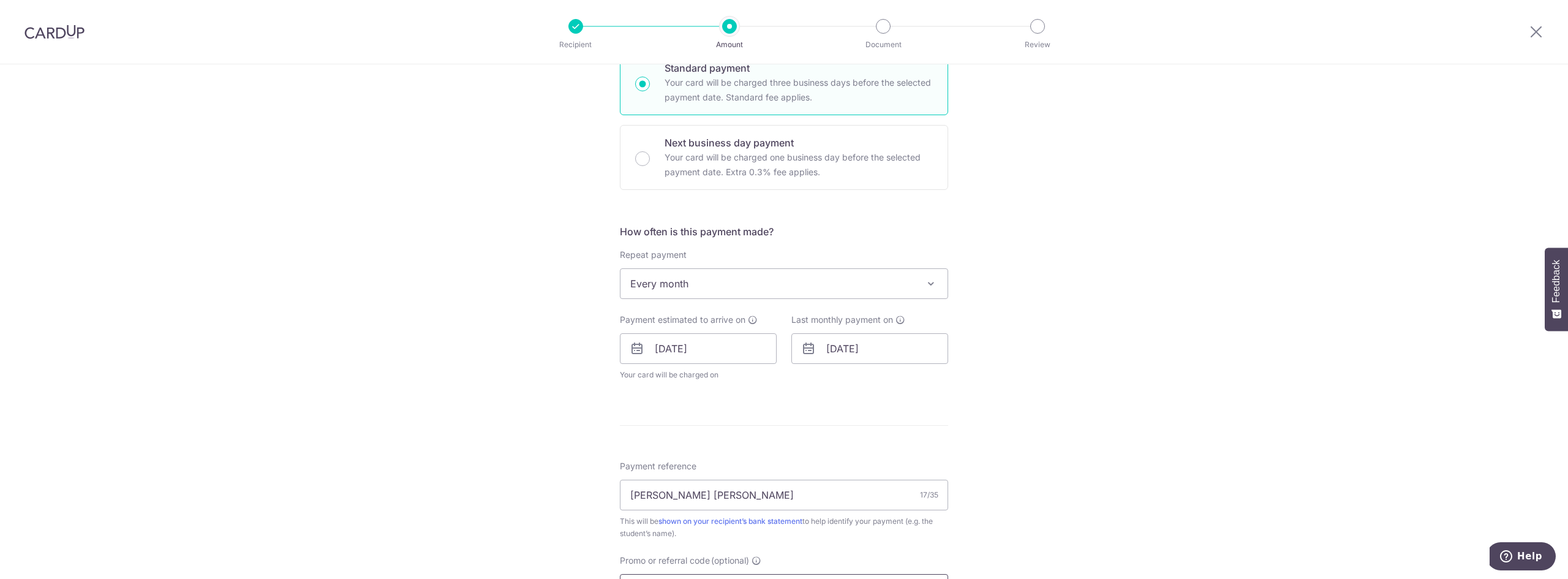
scroll to position [298, 0]
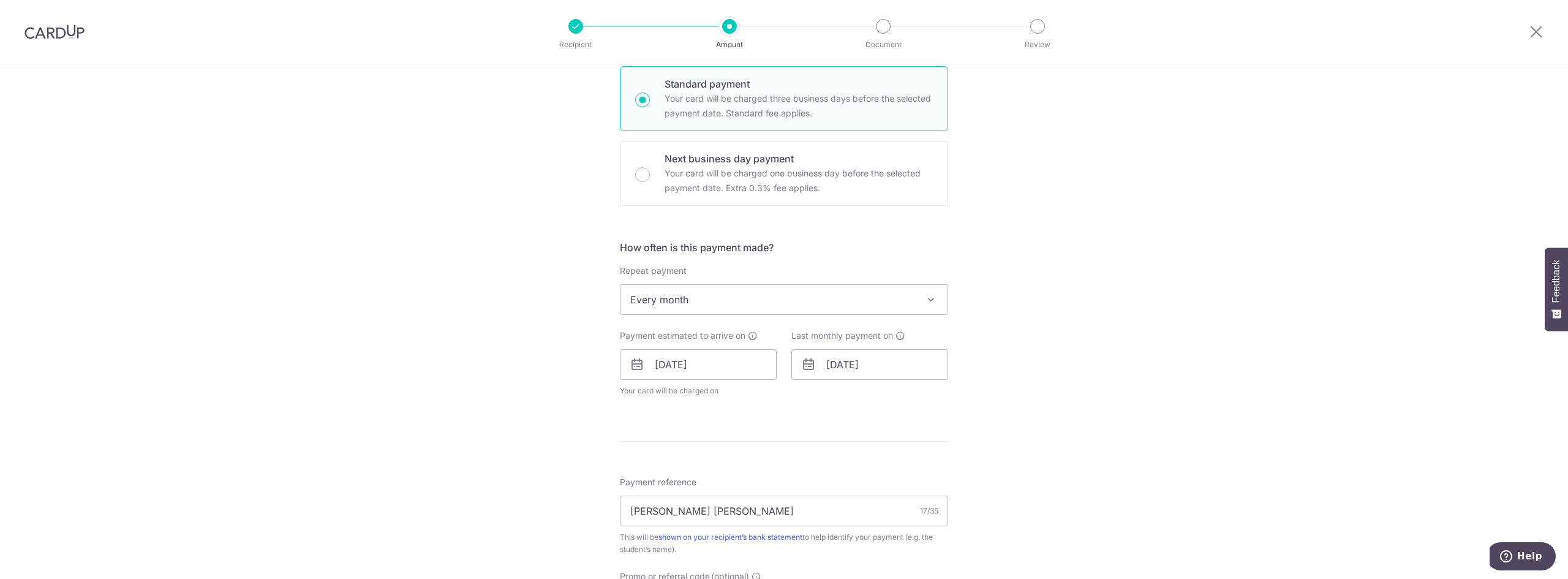
type input "OFF225"
click at [782, 304] on span "Every month" at bounding box center [784, 299] width 327 height 29
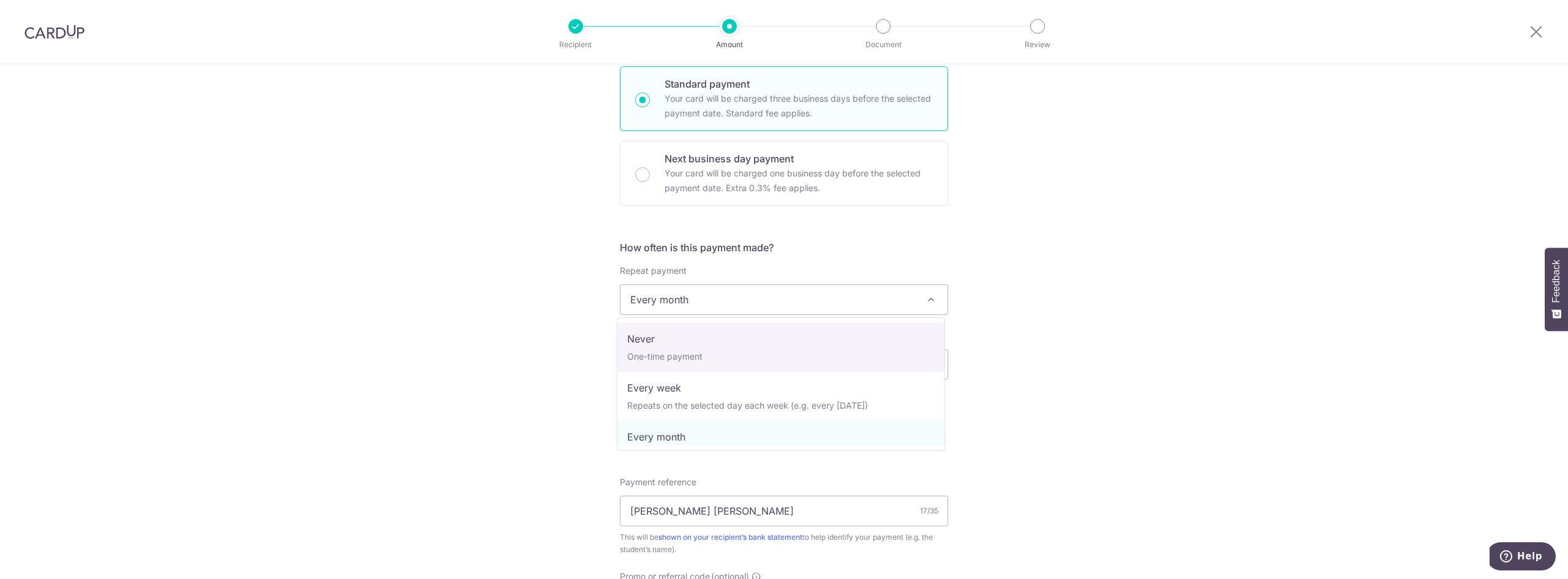
select select "1"
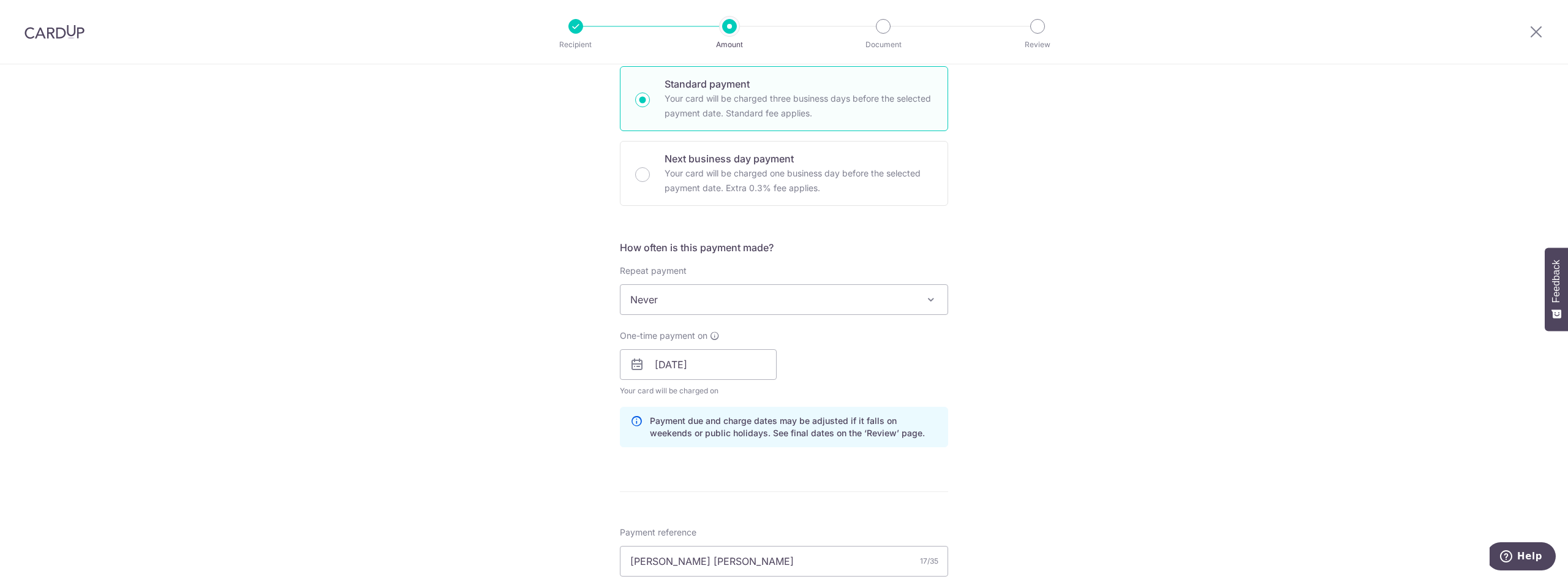
click at [1078, 347] on div "Tell us more about your payment Enter payment amount SGD 1,663.70 1663.70 Selec…" at bounding box center [784, 381] width 1568 height 1231
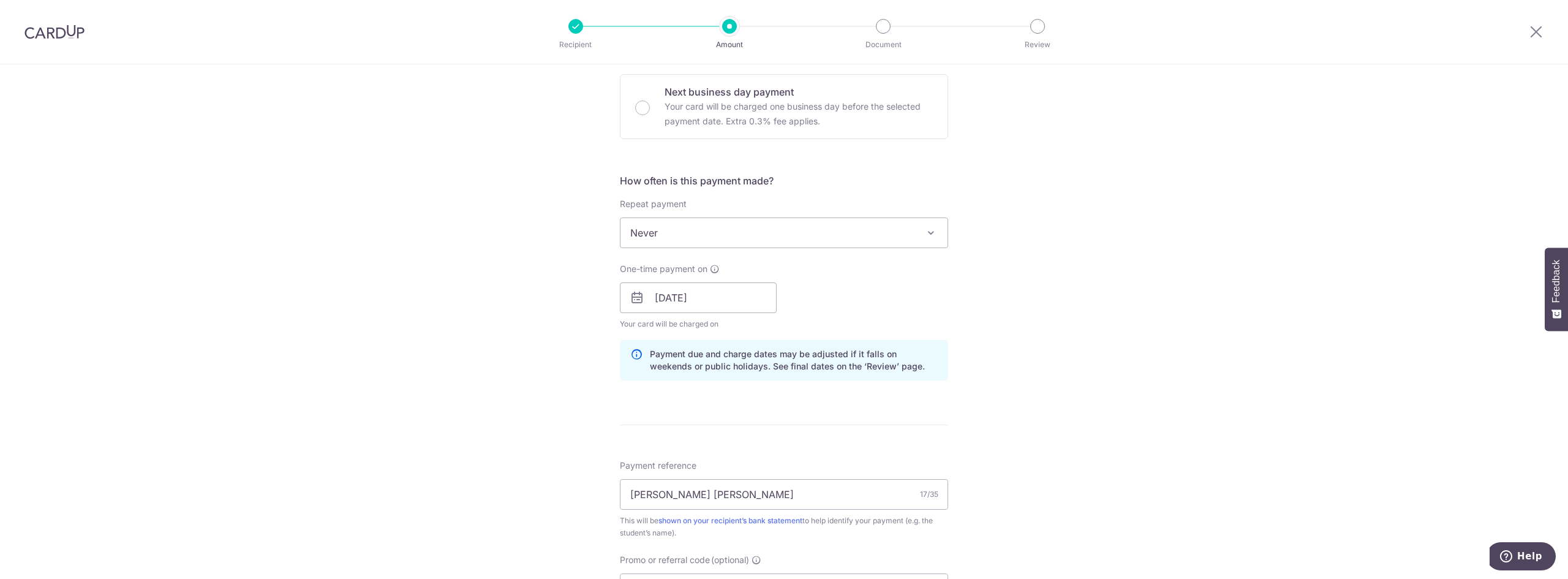
scroll to position [604, 0]
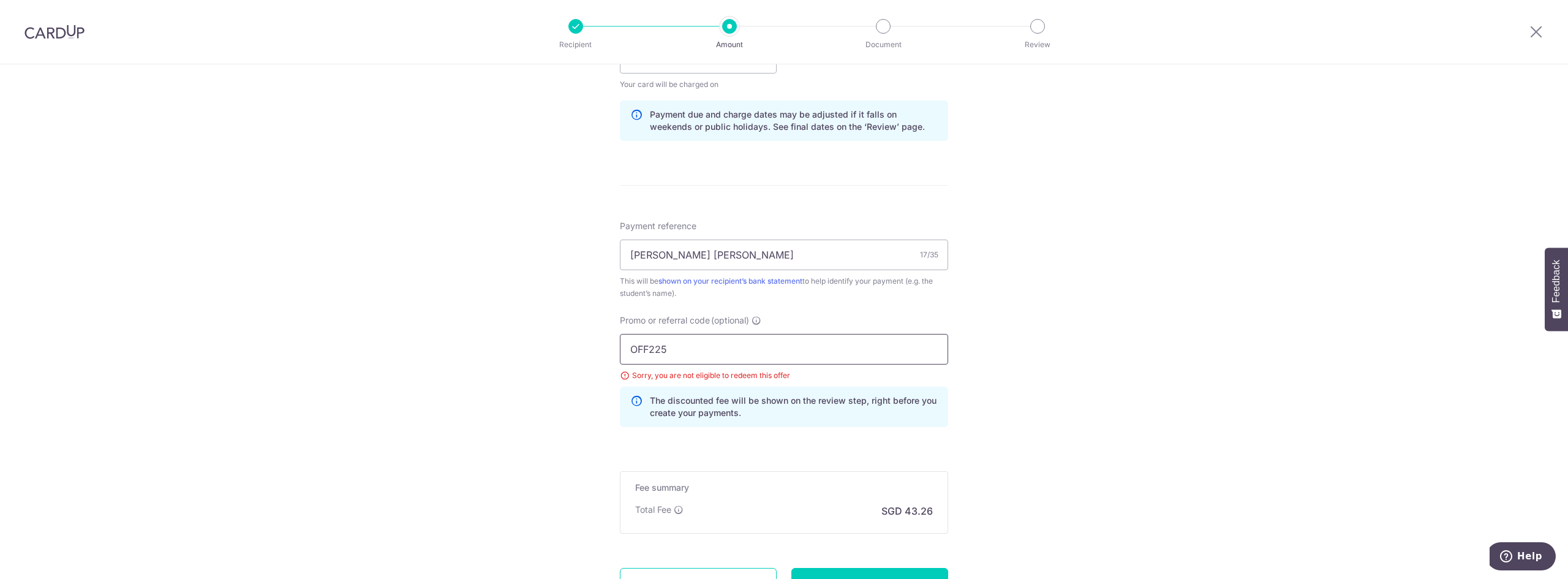
click at [900, 348] on input "OFF225" at bounding box center [784, 349] width 329 height 31
click at [1083, 357] on div "Tell us more about your payment Enter payment amount SGD 1,663.70 1663.70 Selec…" at bounding box center [784, 75] width 1568 height 1231
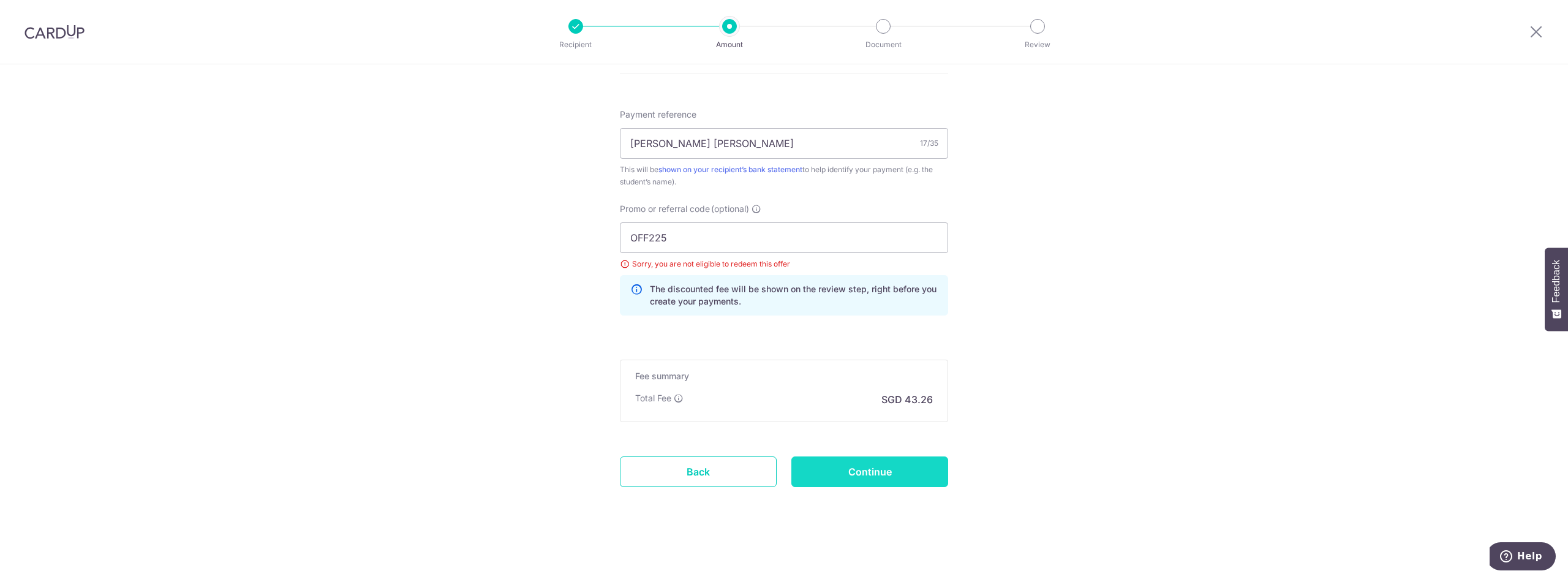
click at [888, 480] on input "Continue" at bounding box center [870, 471] width 157 height 31
type input "Update Schedule"
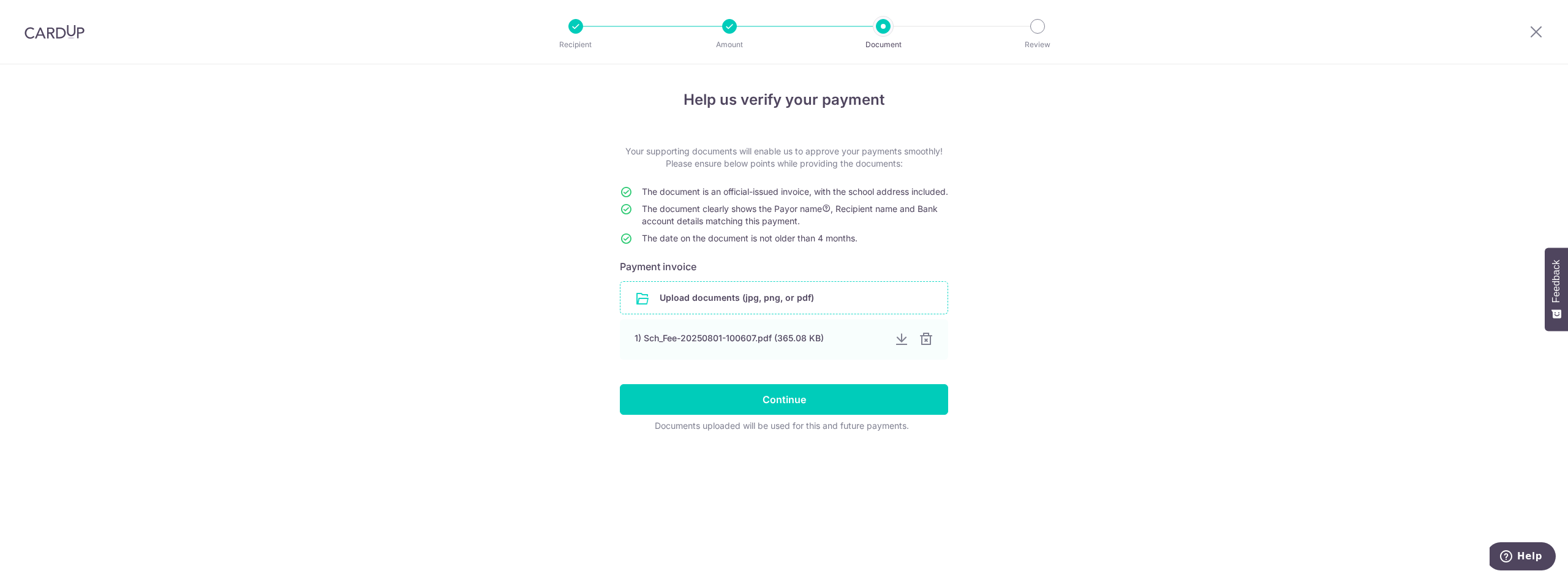
click at [781, 314] on input "file" at bounding box center [784, 298] width 327 height 32
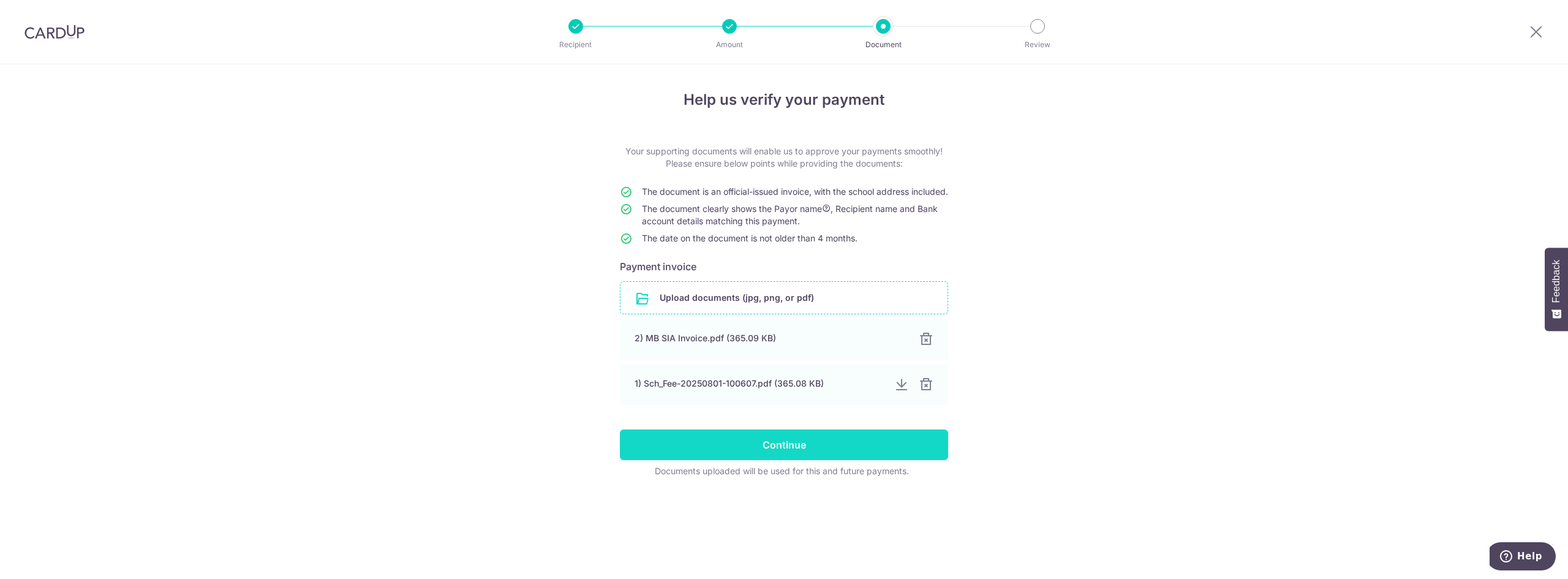
click at [811, 458] on input "Continue" at bounding box center [784, 445] width 329 height 31
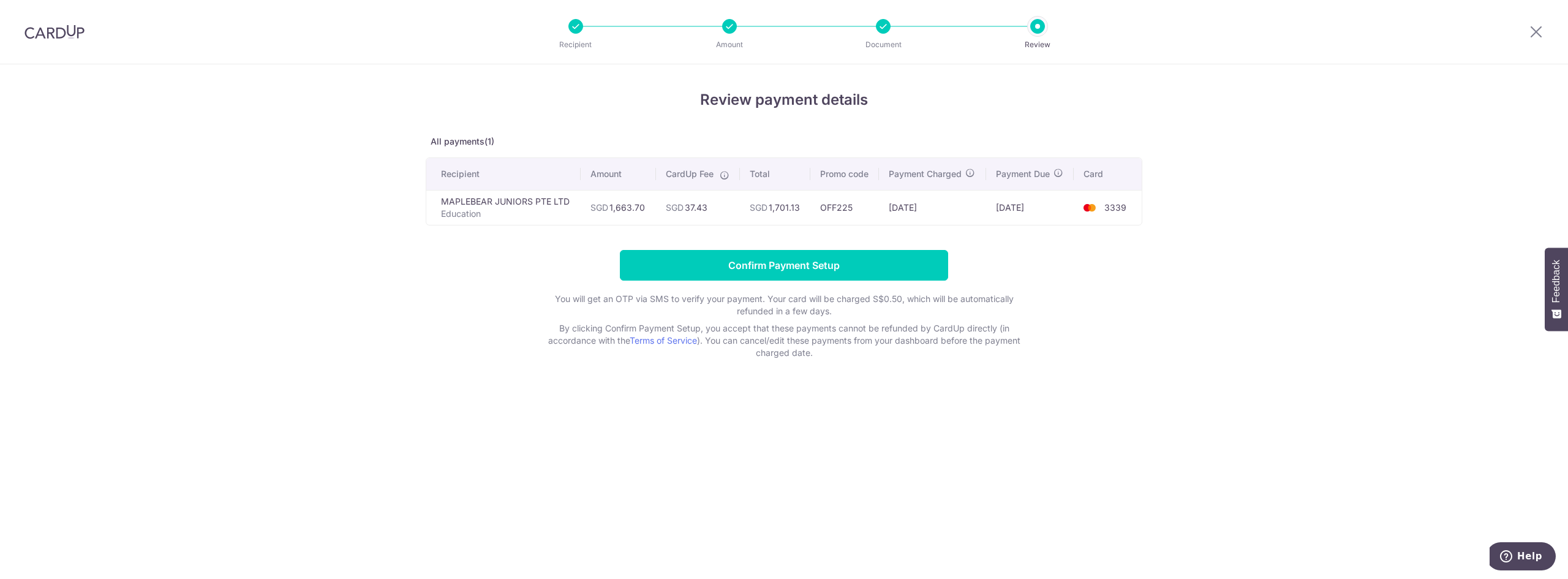
click at [883, 25] on div at bounding box center [883, 26] width 14 height 14
click at [878, 30] on div at bounding box center [883, 26] width 14 height 14
click at [1533, 32] on icon at bounding box center [1536, 32] width 14 height 15
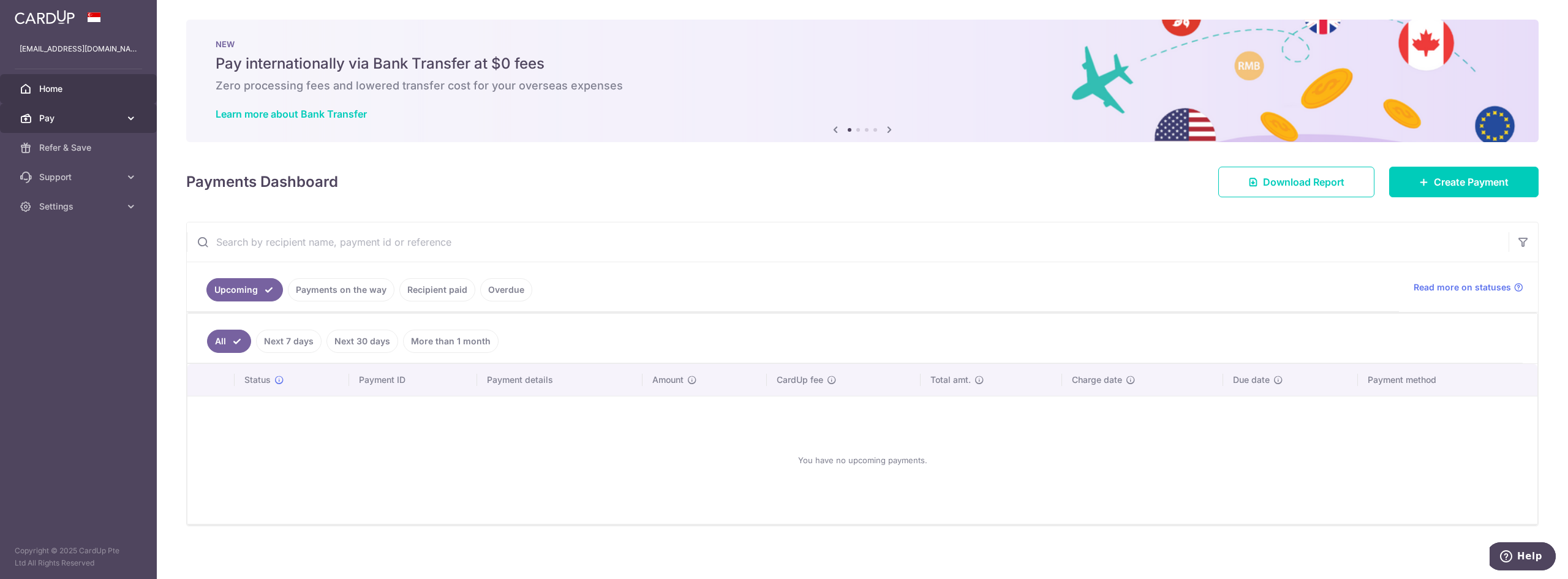
click at [116, 117] on span "Pay" at bounding box center [80, 118] width 81 height 12
click at [60, 150] on span "Payments" at bounding box center [80, 147] width 81 height 12
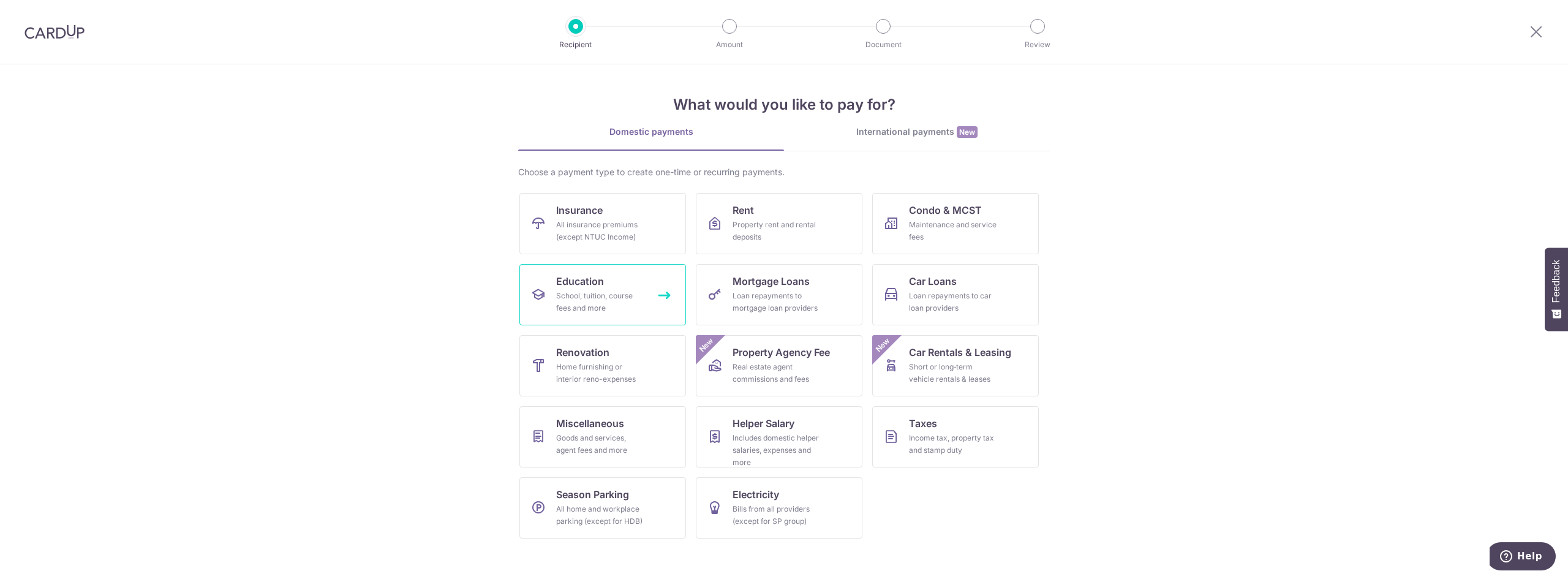
click at [584, 303] on div "School, tuition, course fees and more" at bounding box center [600, 302] width 88 height 25
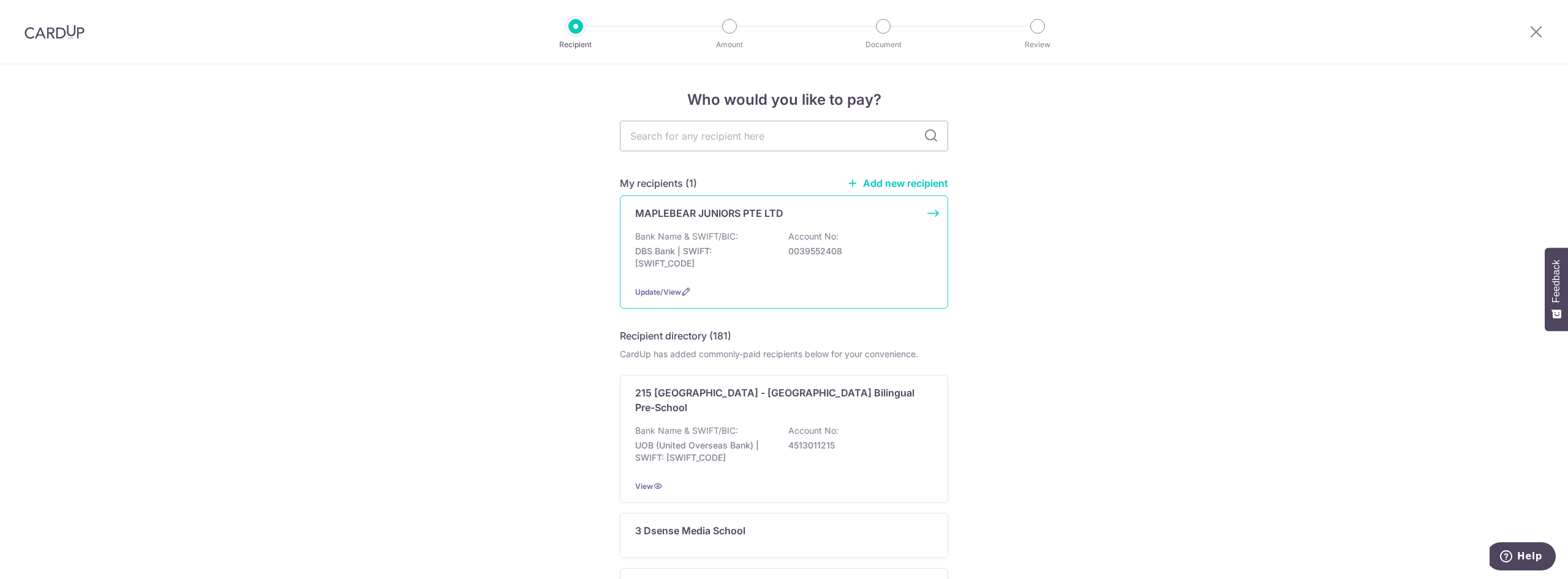
click at [748, 255] on p "DBS Bank | SWIFT: DBSSSGSGXXX" at bounding box center [704, 257] width 137 height 25
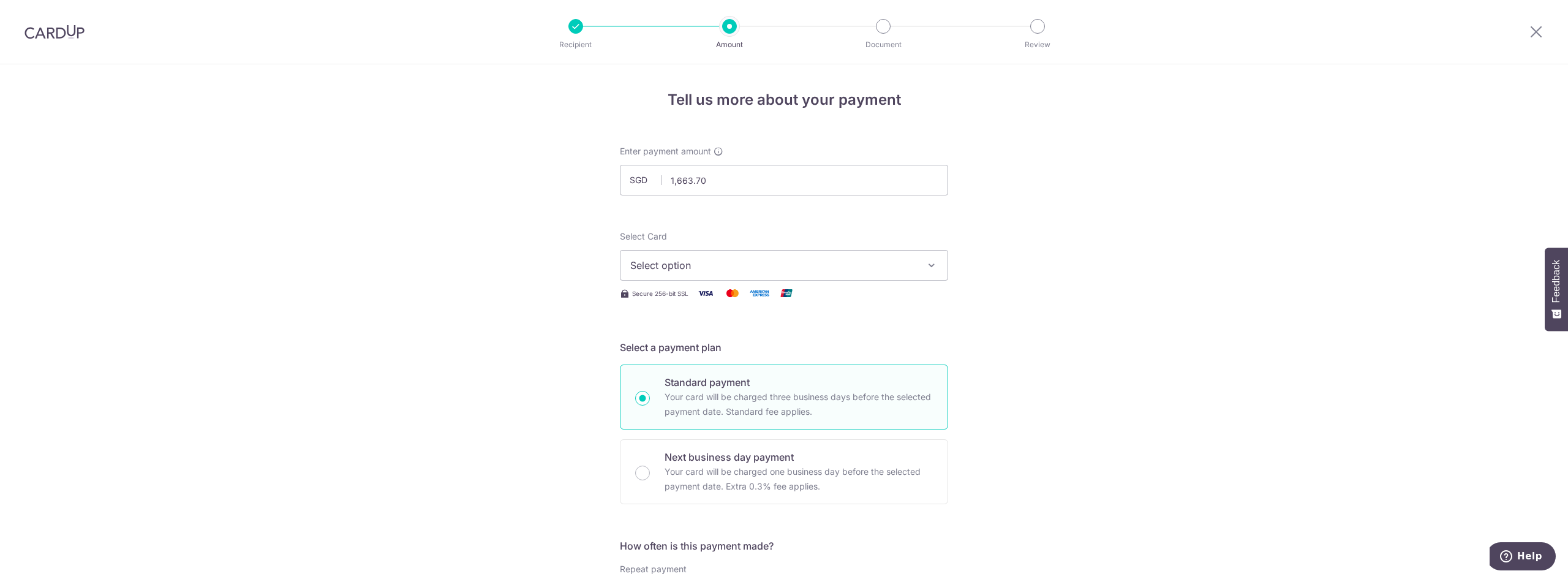
type input "1,663.70"
click at [930, 268] on icon "button" at bounding box center [931, 265] width 12 height 12
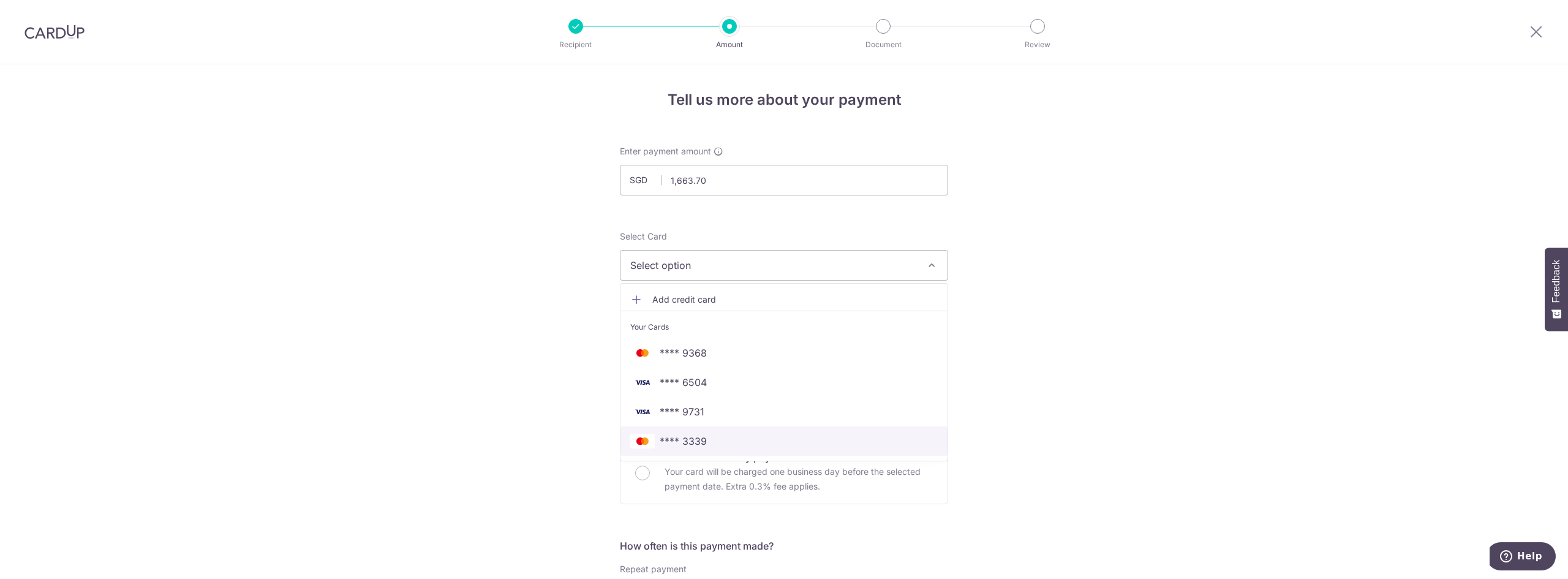
drag, startPoint x: 673, startPoint y: 441, endPoint x: 864, endPoint y: 420, distance: 192.2
click at [673, 441] on span "**** 3339" at bounding box center [683, 440] width 47 height 14
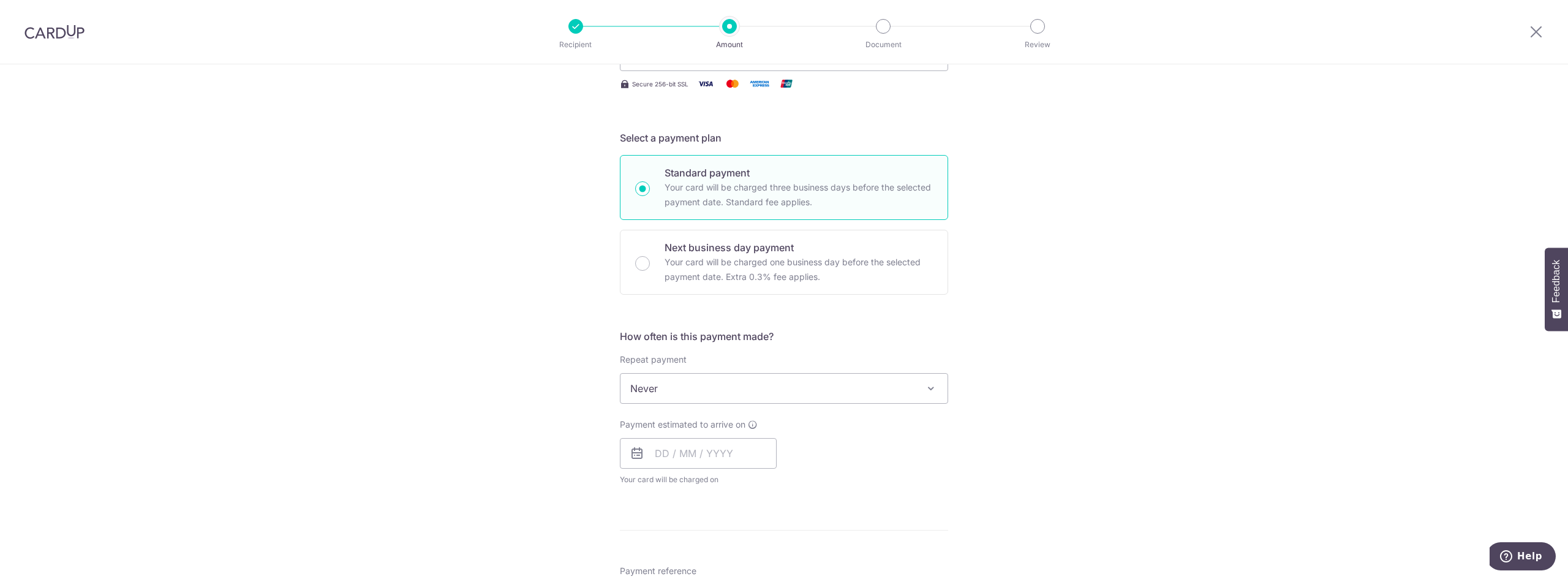
scroll to position [245, 0]
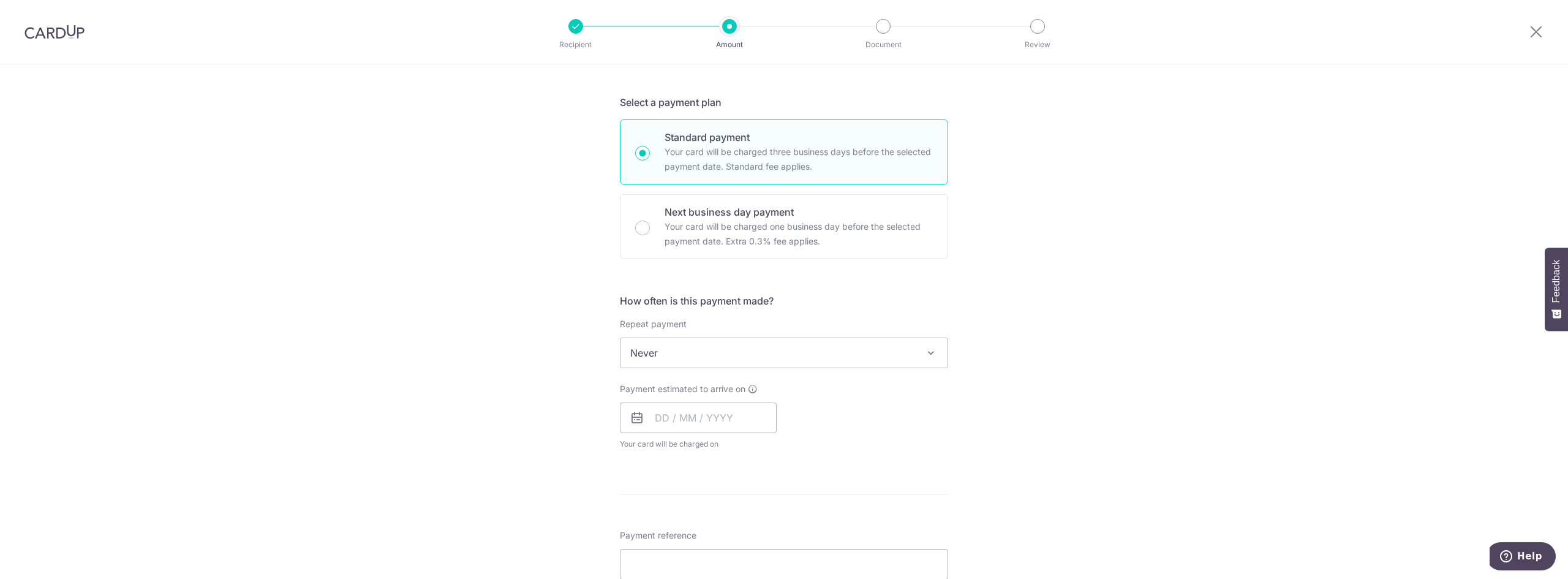
click at [862, 354] on span "Never" at bounding box center [784, 353] width 327 height 29
click at [698, 423] on input "text" at bounding box center [698, 418] width 157 height 31
click at [762, 506] on link "5" at bounding box center [768, 505] width 20 height 20
type input "05/09/2025"
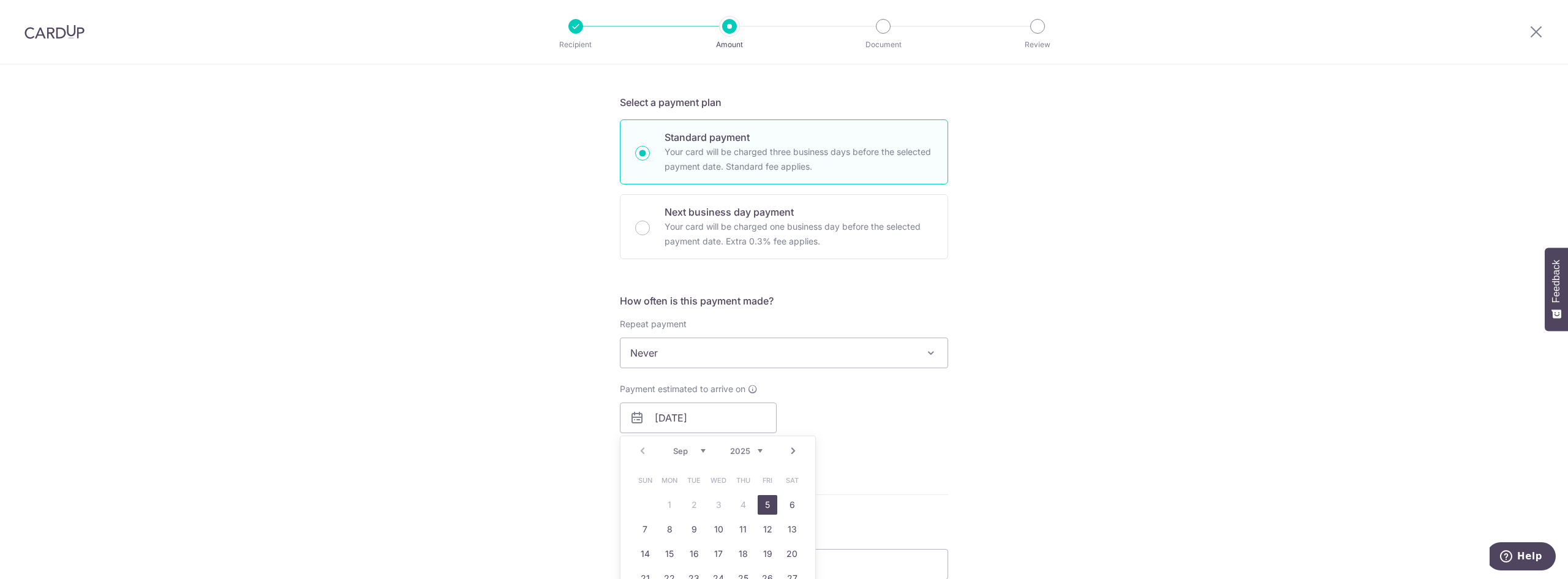
click at [1096, 384] on div "Tell us more about your payment Enter payment amount SGD 1,663.70 1663.70 Selec…" at bounding box center [784, 373] width 1568 height 1108
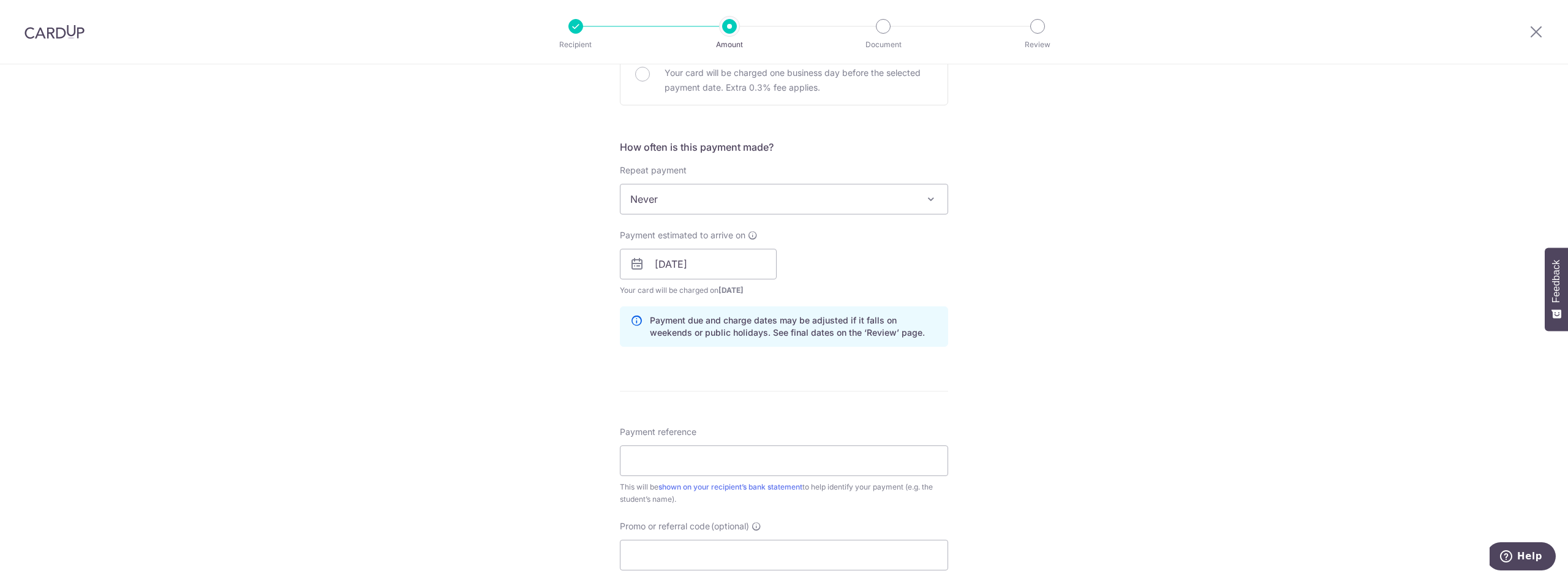
scroll to position [552, 0]
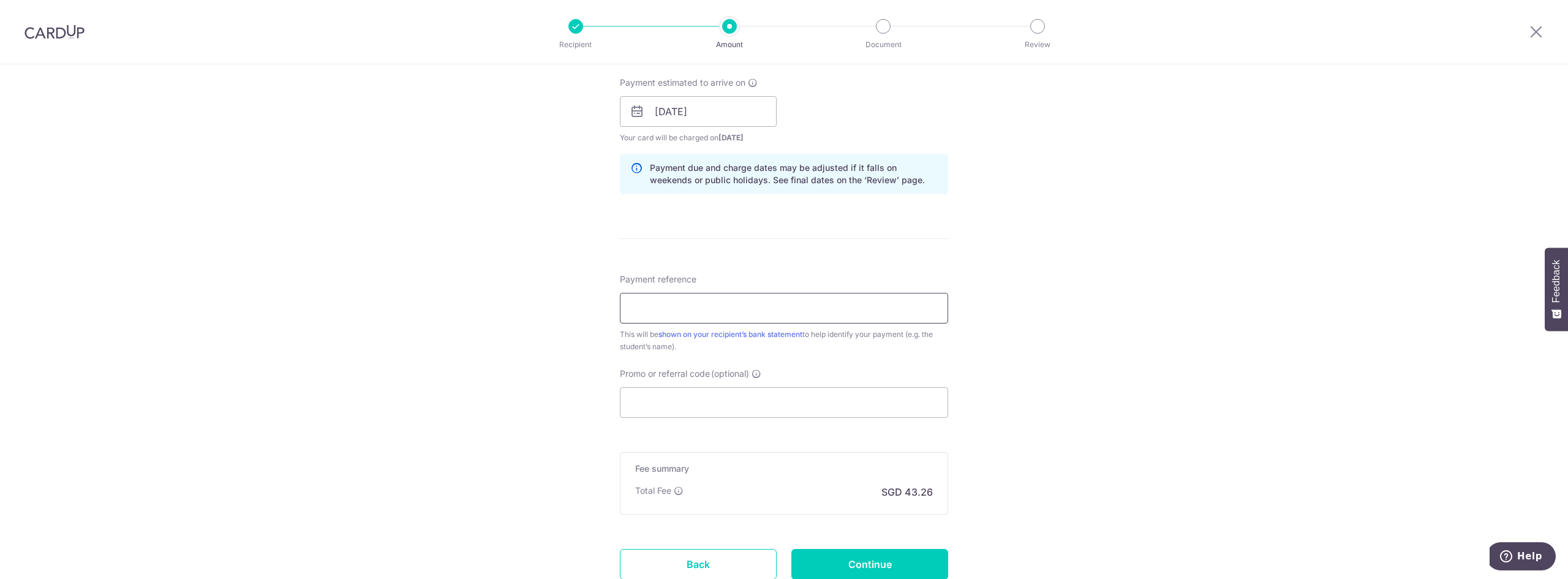
click at [751, 310] on input "Payment reference" at bounding box center [784, 308] width 329 height 31
type input "Luke Cheah Yu Hao"
click at [691, 401] on input "Promo or referral code (optional)" at bounding box center [784, 402] width 329 height 31
paste input "OFF225"
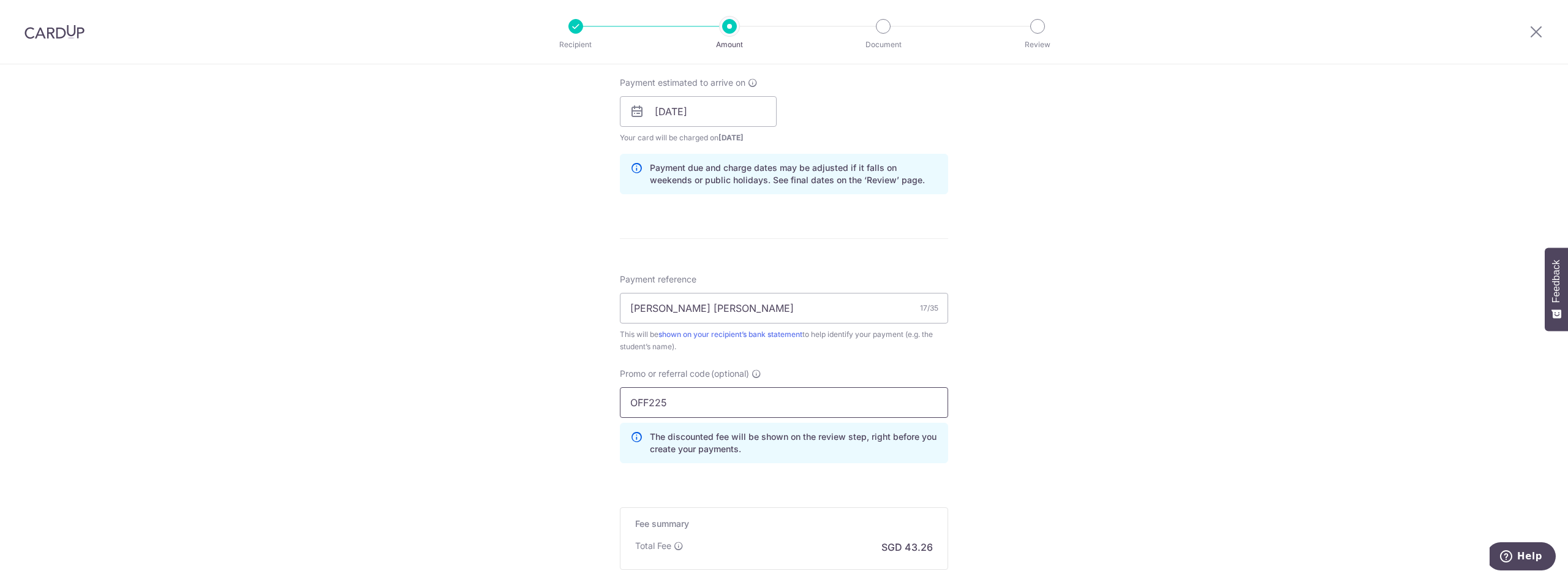
type input "OFF225"
click at [1082, 403] on div "Tell us more about your payment Enter payment amount SGD 1,663.70 1663.70 Selec…" at bounding box center [784, 119] width 1568 height 1214
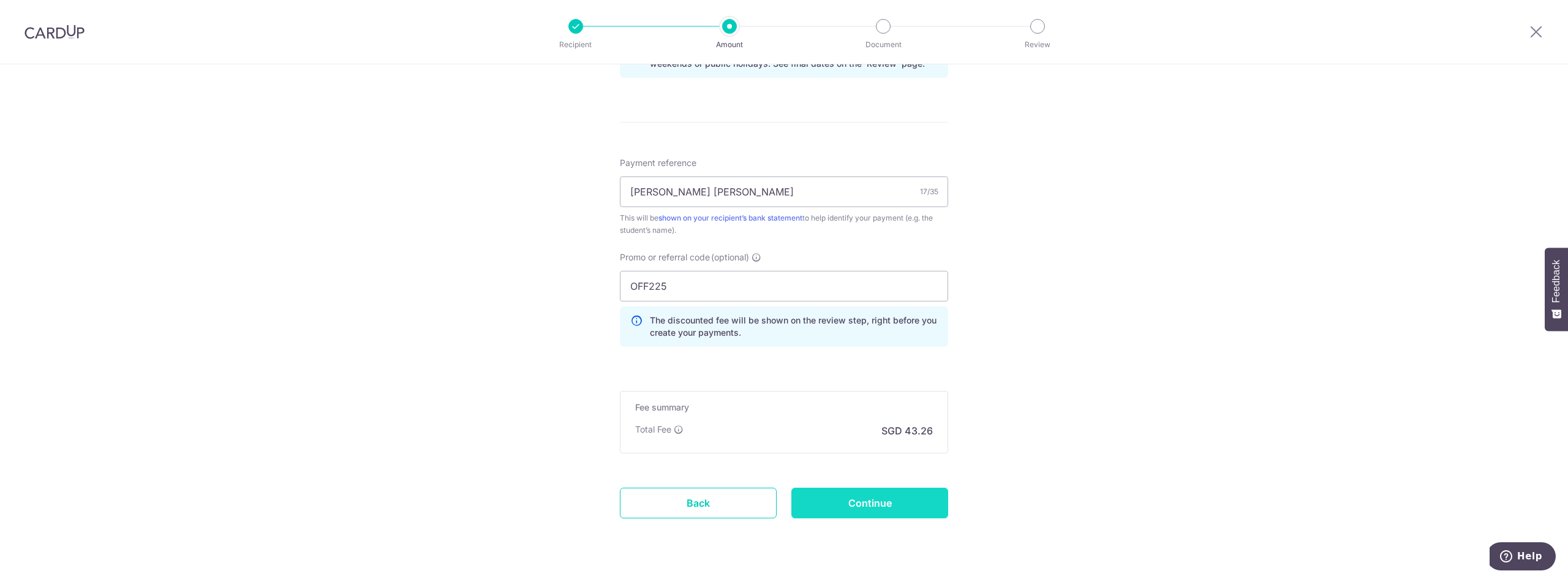
scroll to position [699, 0]
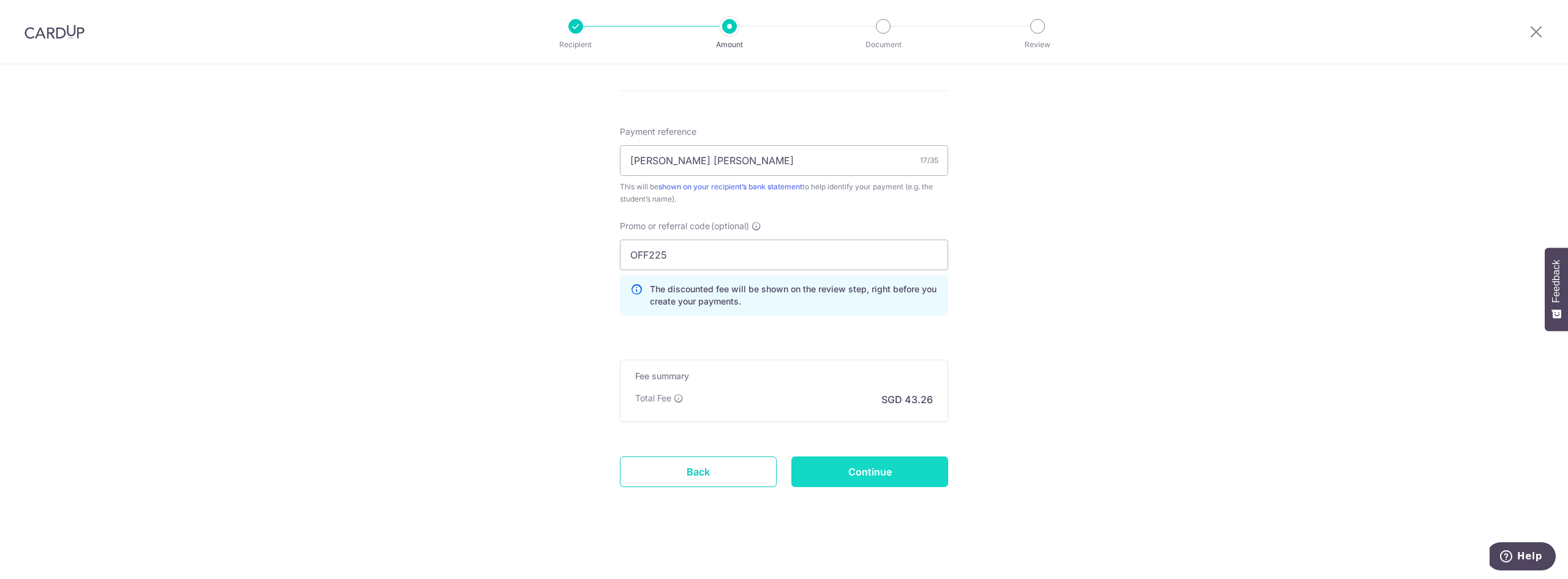
click at [895, 477] on input "Continue" at bounding box center [870, 471] width 157 height 31
type input "Create Schedule"
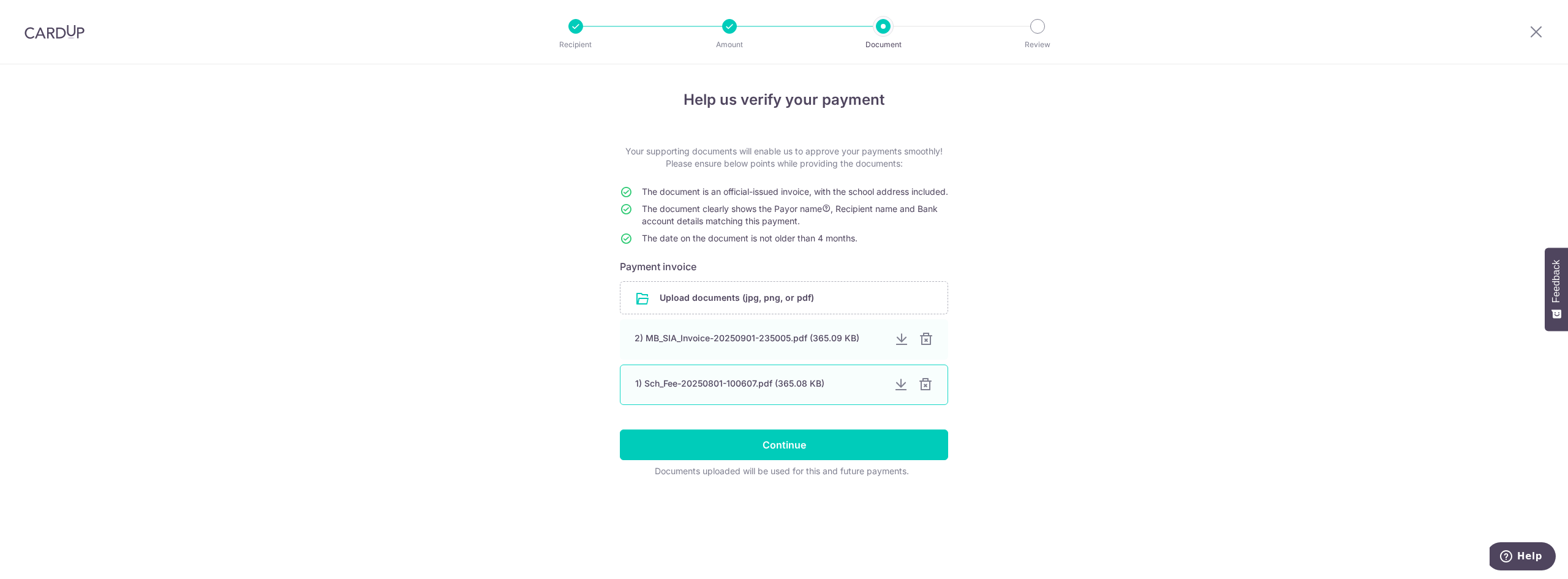
click at [927, 392] on div at bounding box center [925, 384] width 14 height 14
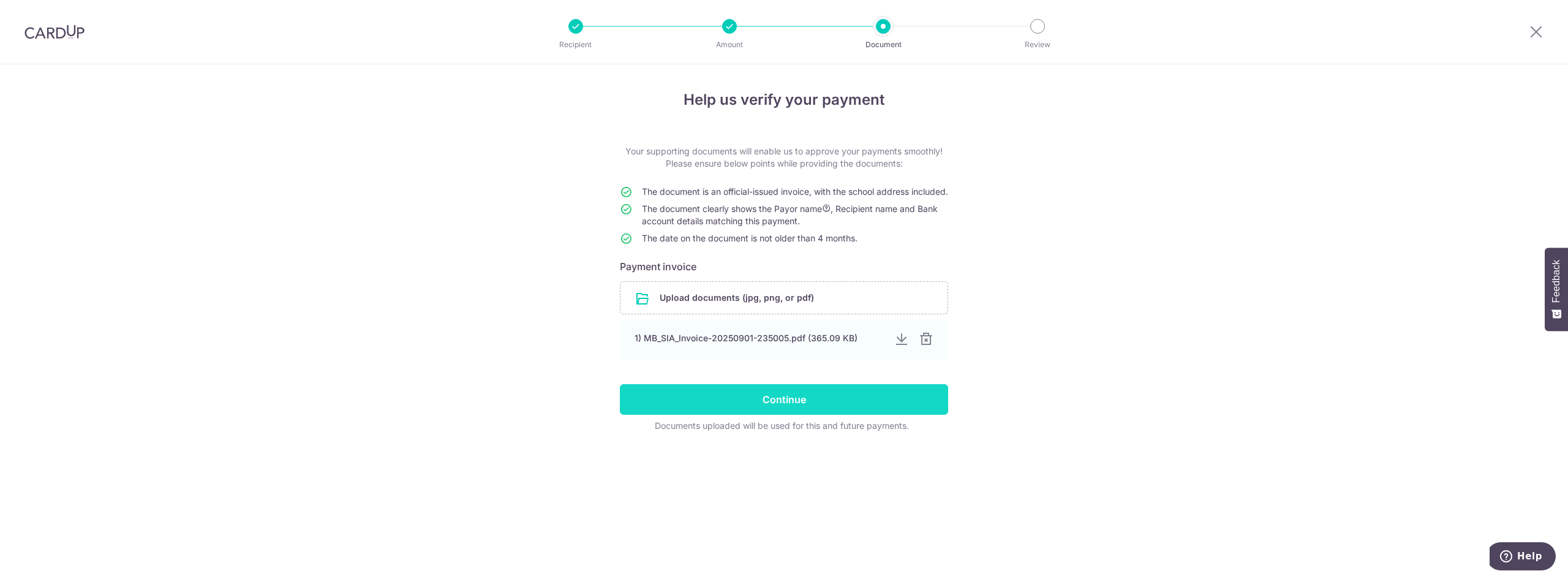
click at [800, 403] on input "Continue" at bounding box center [784, 399] width 329 height 31
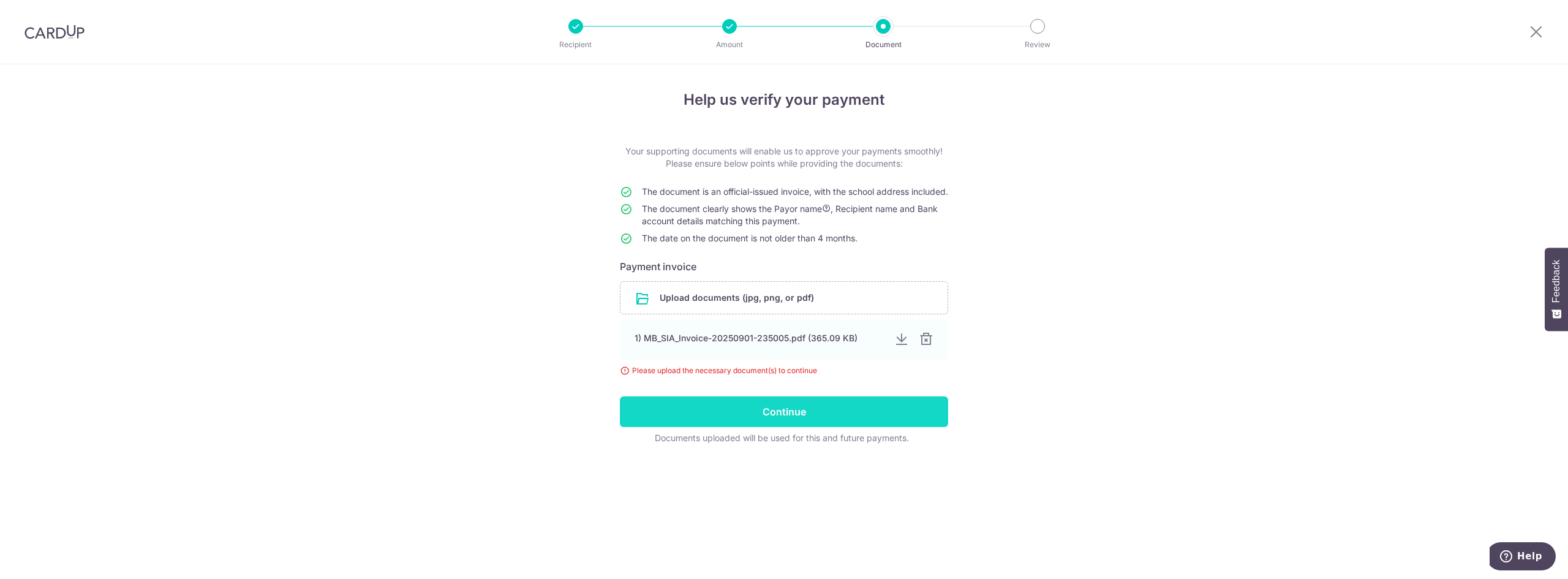
click at [752, 423] on input "Continue" at bounding box center [784, 412] width 329 height 31
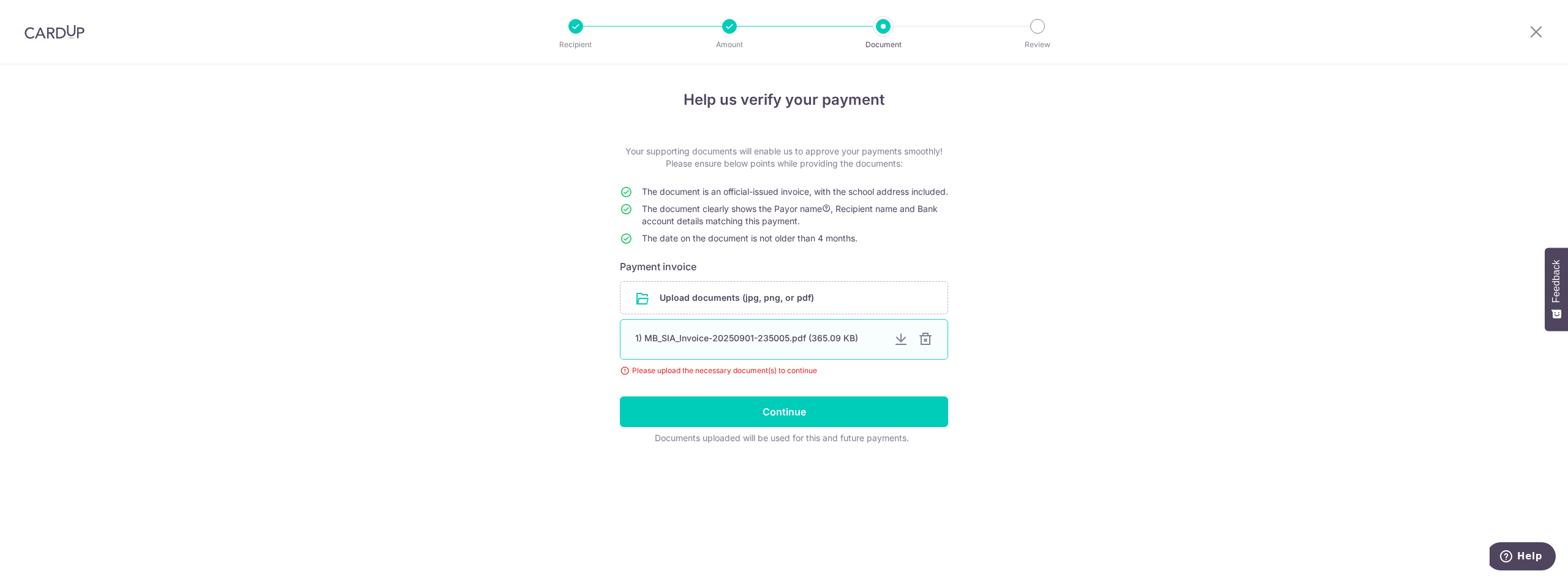
click at [930, 346] on div at bounding box center [925, 339] width 14 height 14
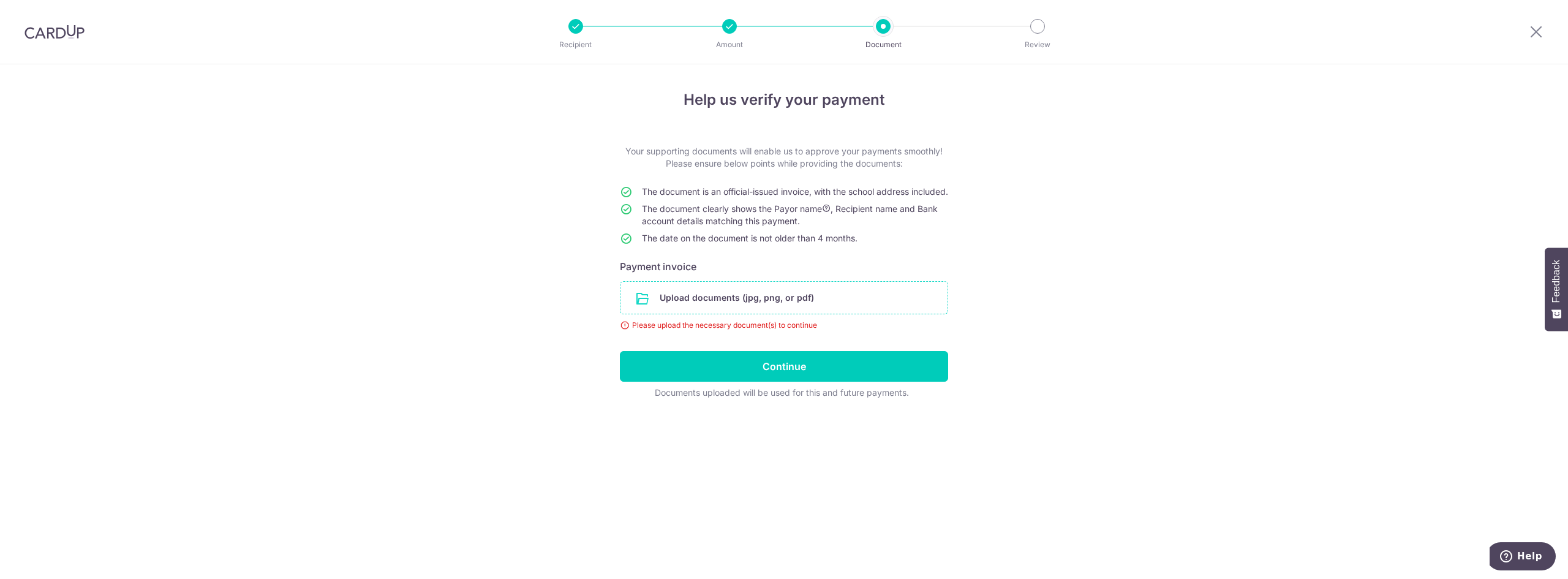
click at [771, 305] on input "file" at bounding box center [784, 298] width 327 height 32
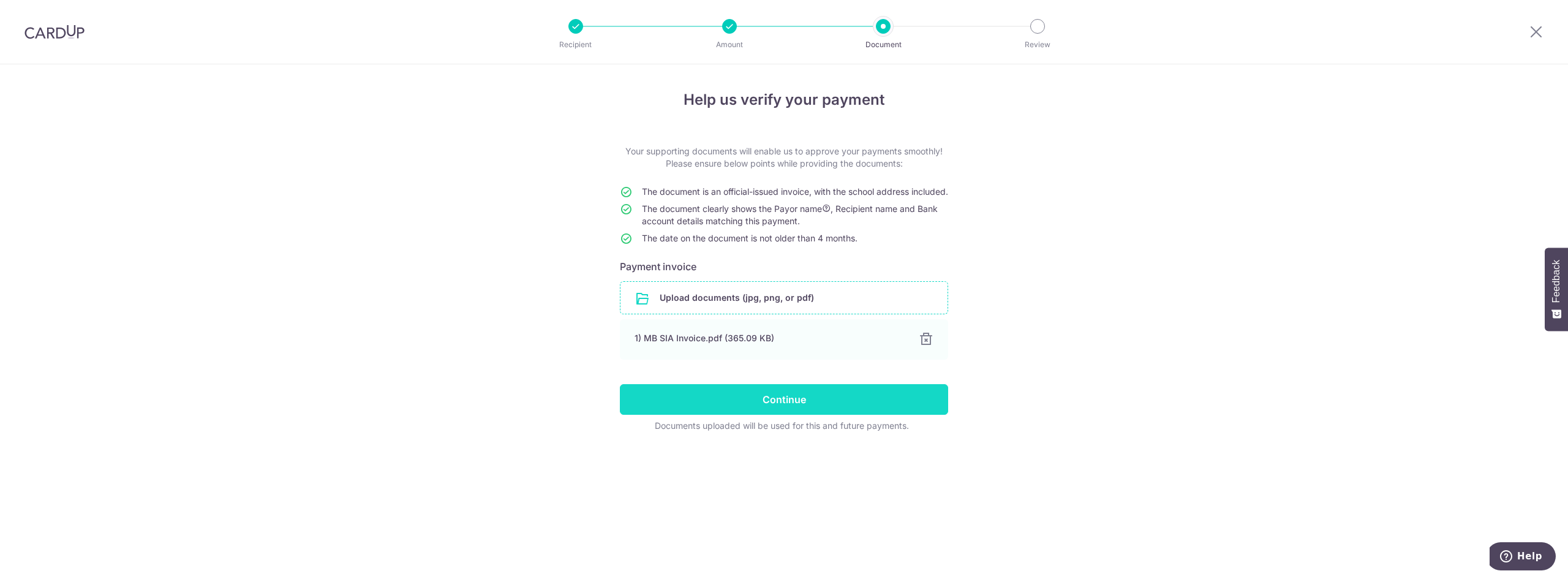
click at [782, 415] on input "Continue" at bounding box center [784, 399] width 329 height 31
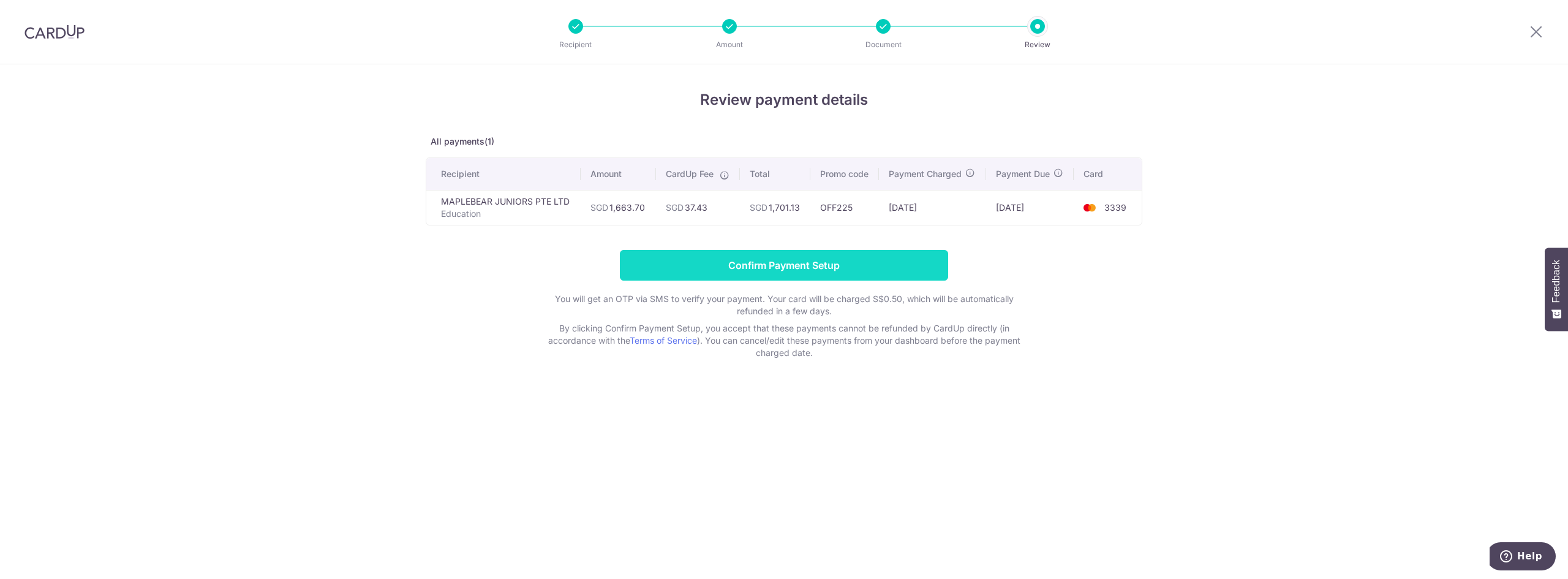
click at [781, 261] on input "Confirm Payment Setup" at bounding box center [784, 265] width 329 height 31
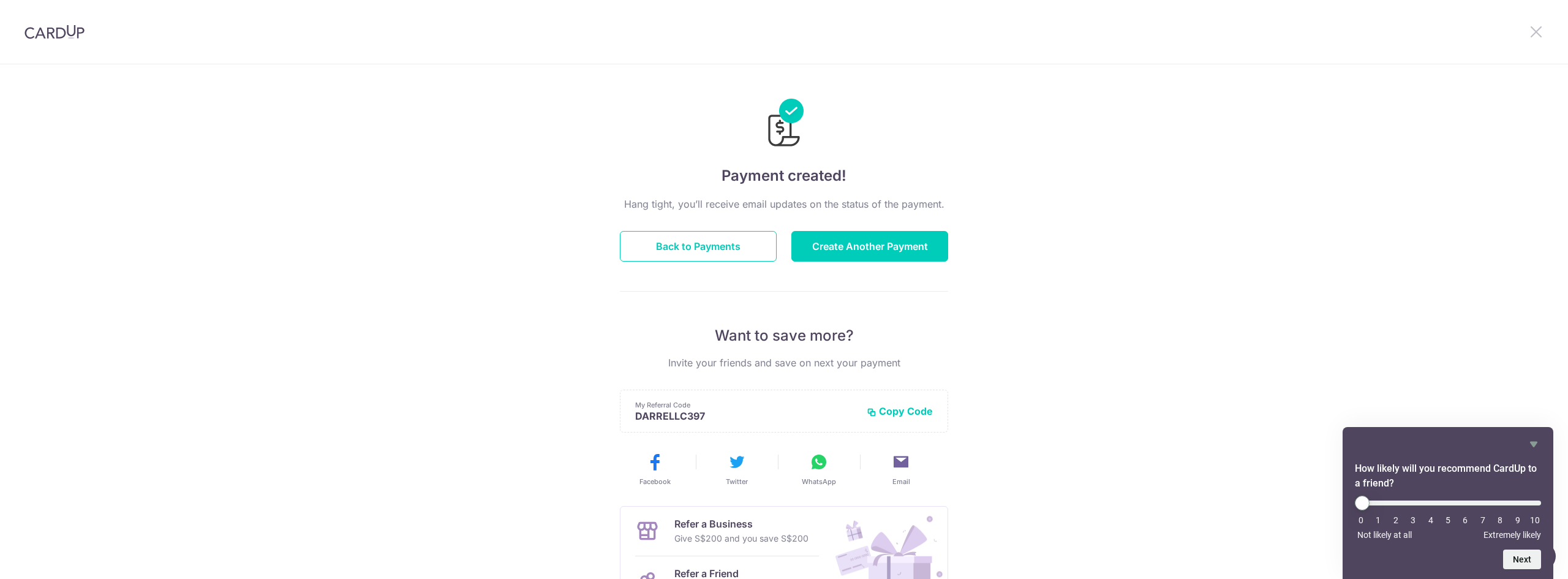
click at [1539, 32] on icon at bounding box center [1536, 32] width 14 height 15
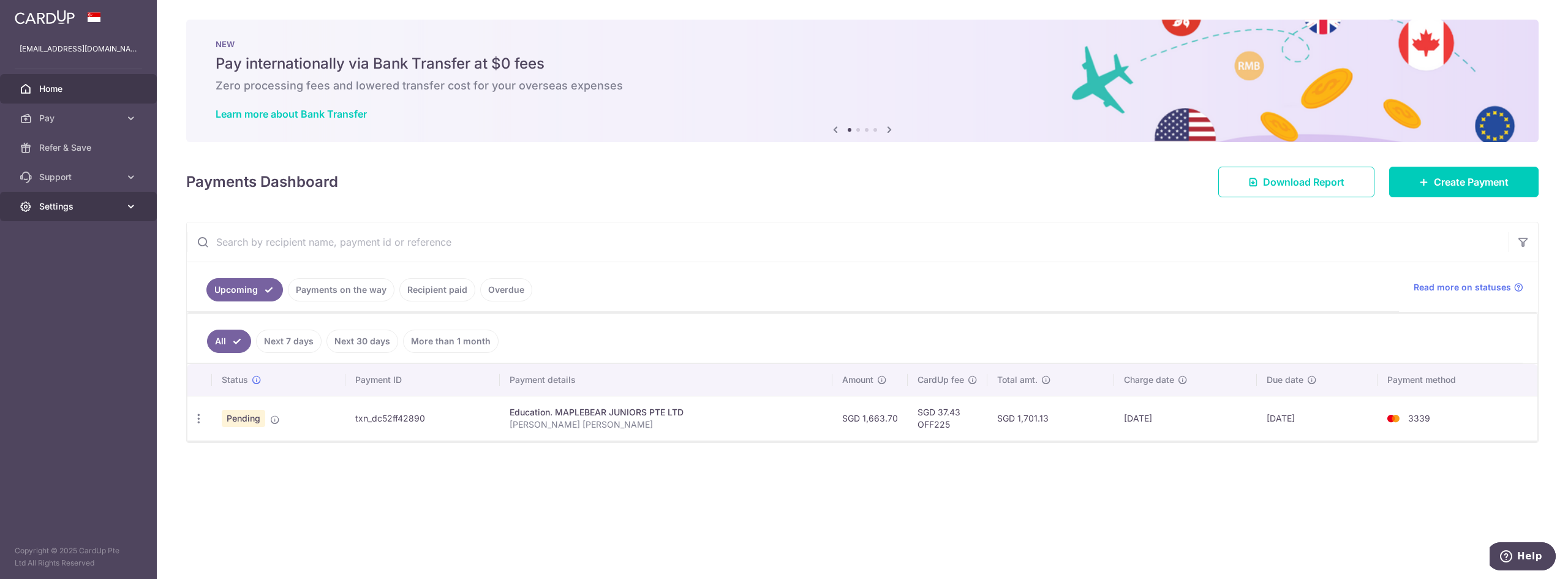
click at [126, 202] on icon at bounding box center [131, 206] width 12 height 12
click at [54, 264] on span "Logout" at bounding box center [80, 265] width 81 height 12
